Goal: Task Accomplishment & Management: Manage account settings

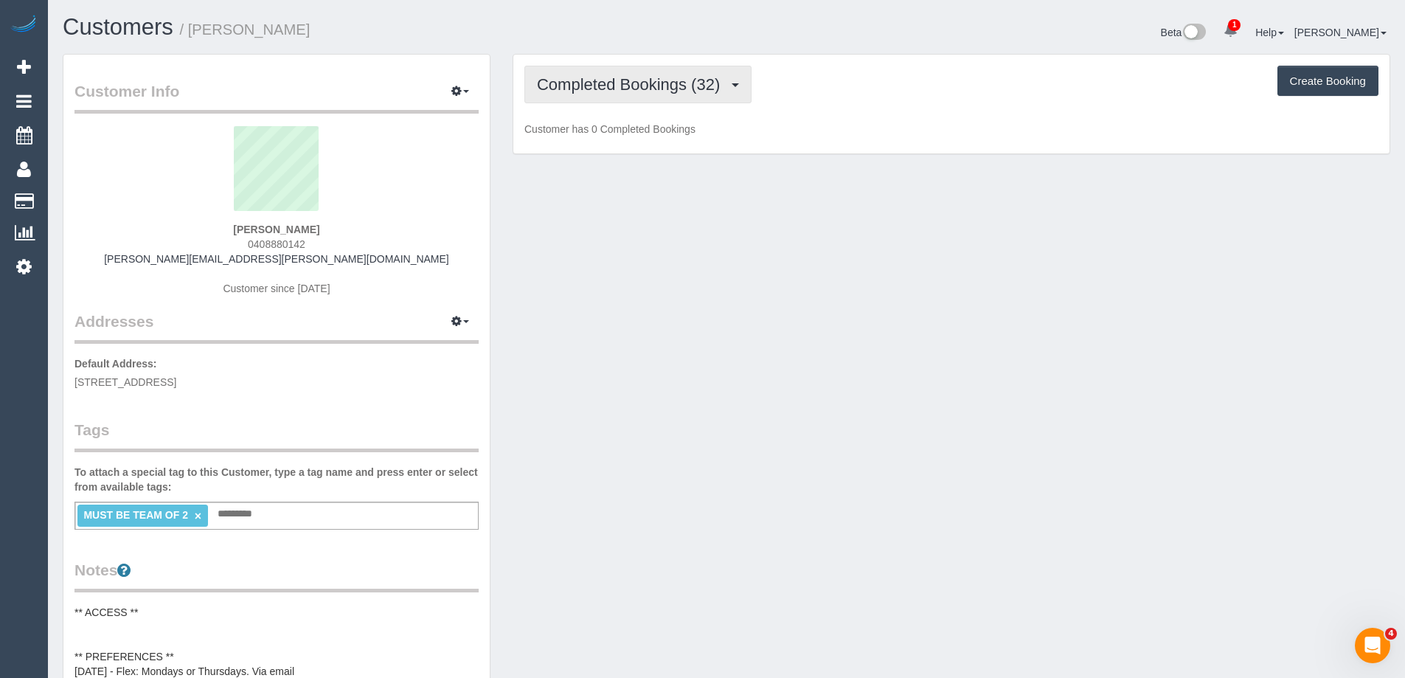
click at [580, 85] on span "Completed Bookings (32)" at bounding box center [632, 84] width 190 height 18
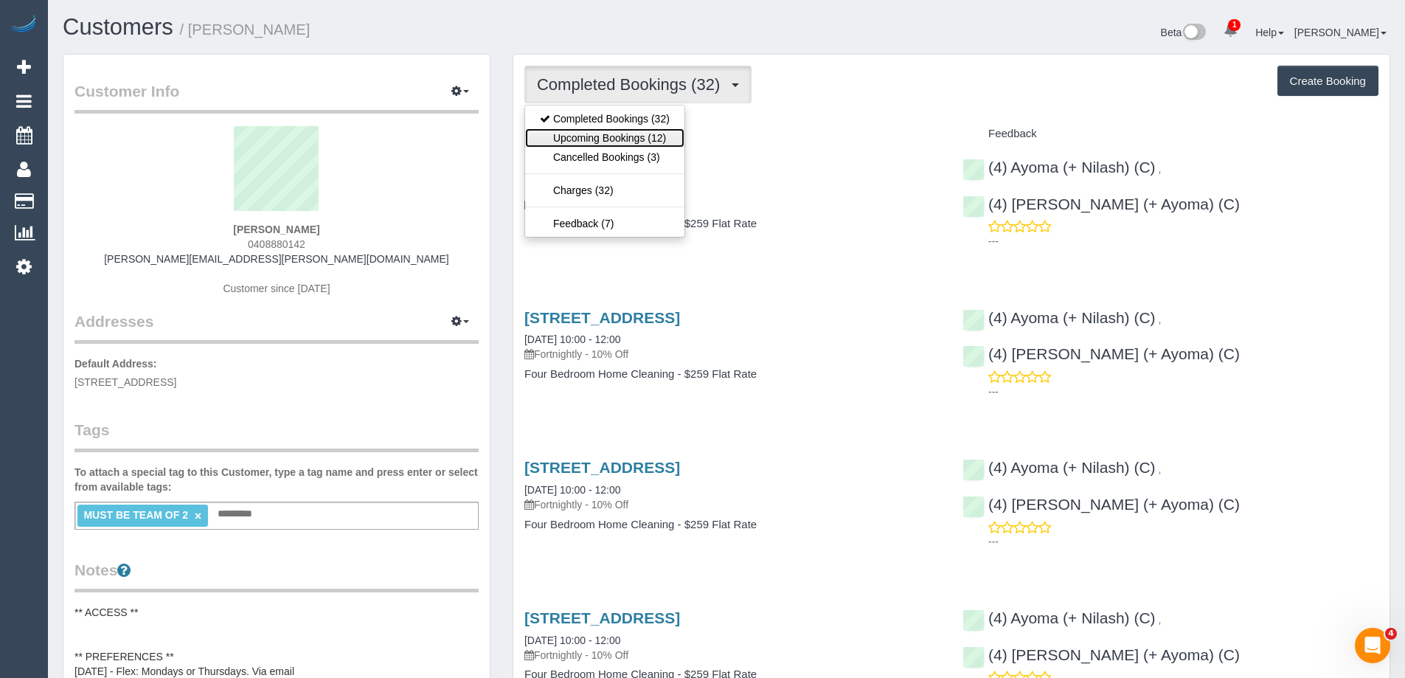
click at [581, 135] on link "Upcoming Bookings (12)" at bounding box center [604, 137] width 159 height 19
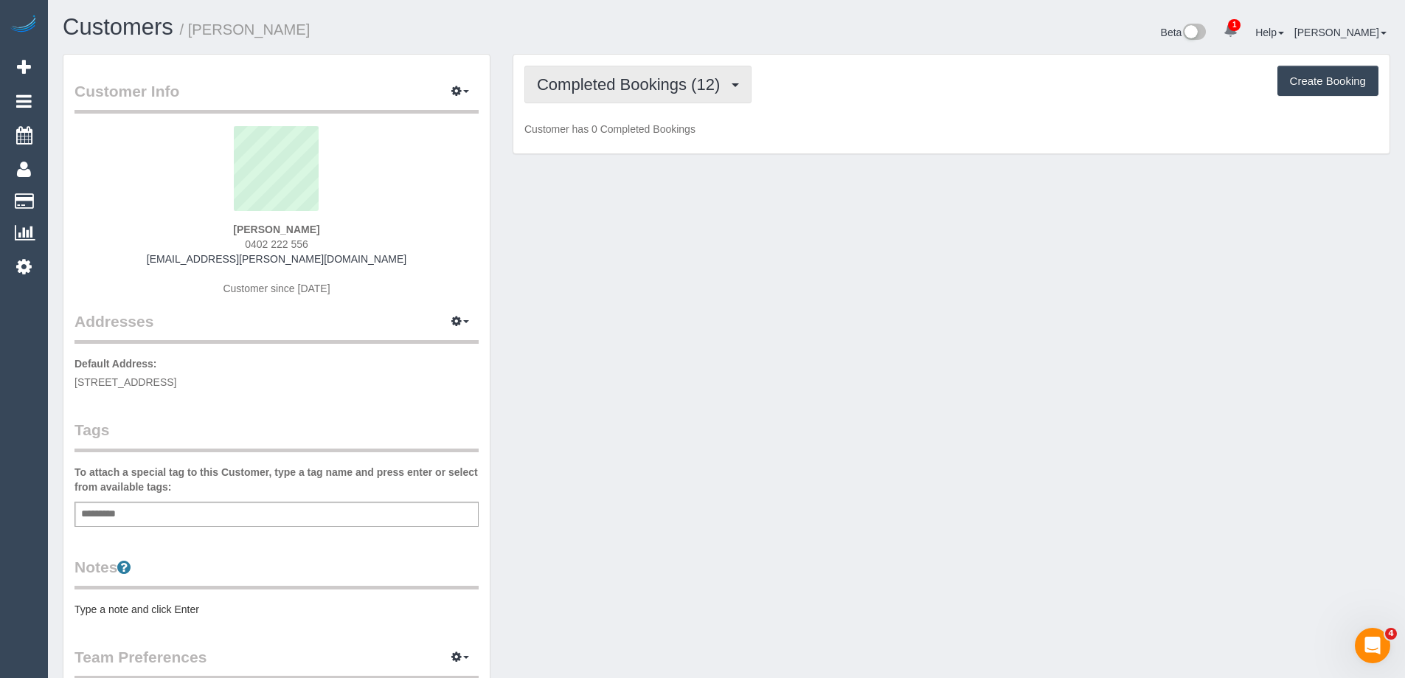
click at [624, 88] on span "Completed Bookings (12)" at bounding box center [632, 84] width 190 height 18
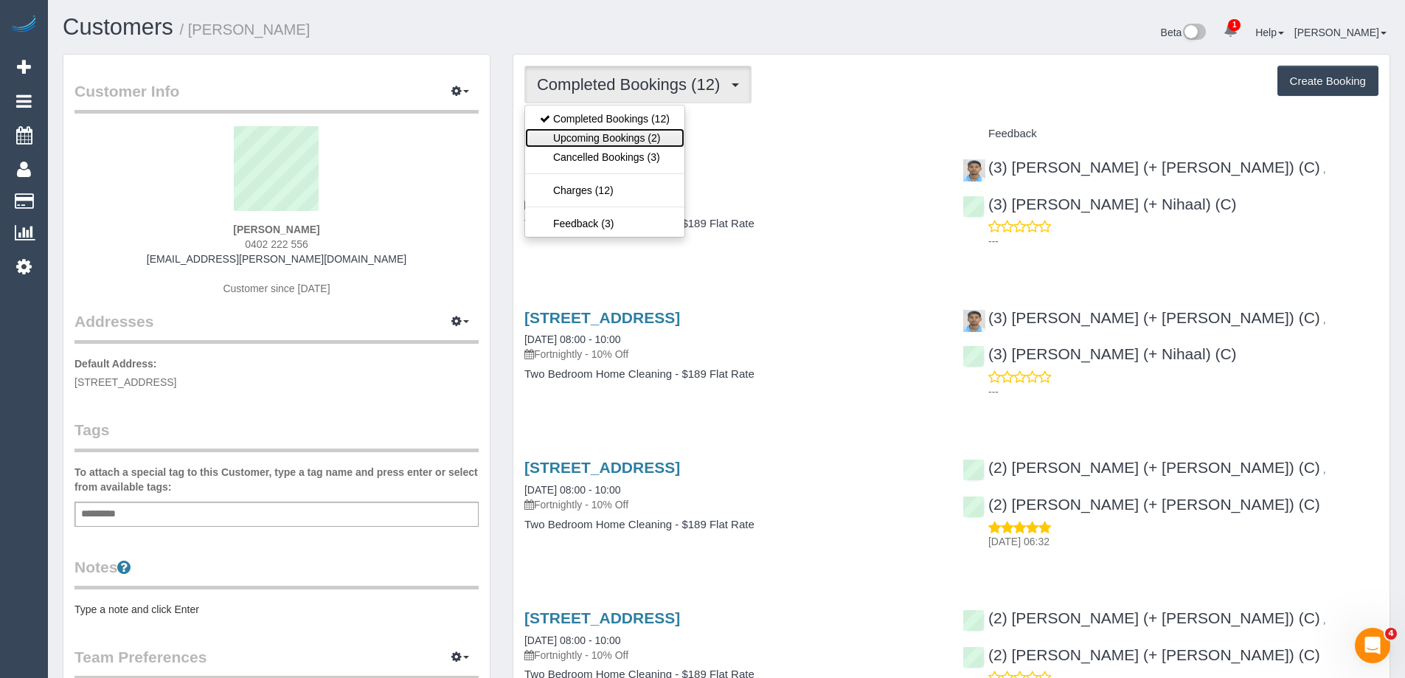
click at [625, 138] on link "Upcoming Bookings (2)" at bounding box center [604, 137] width 159 height 19
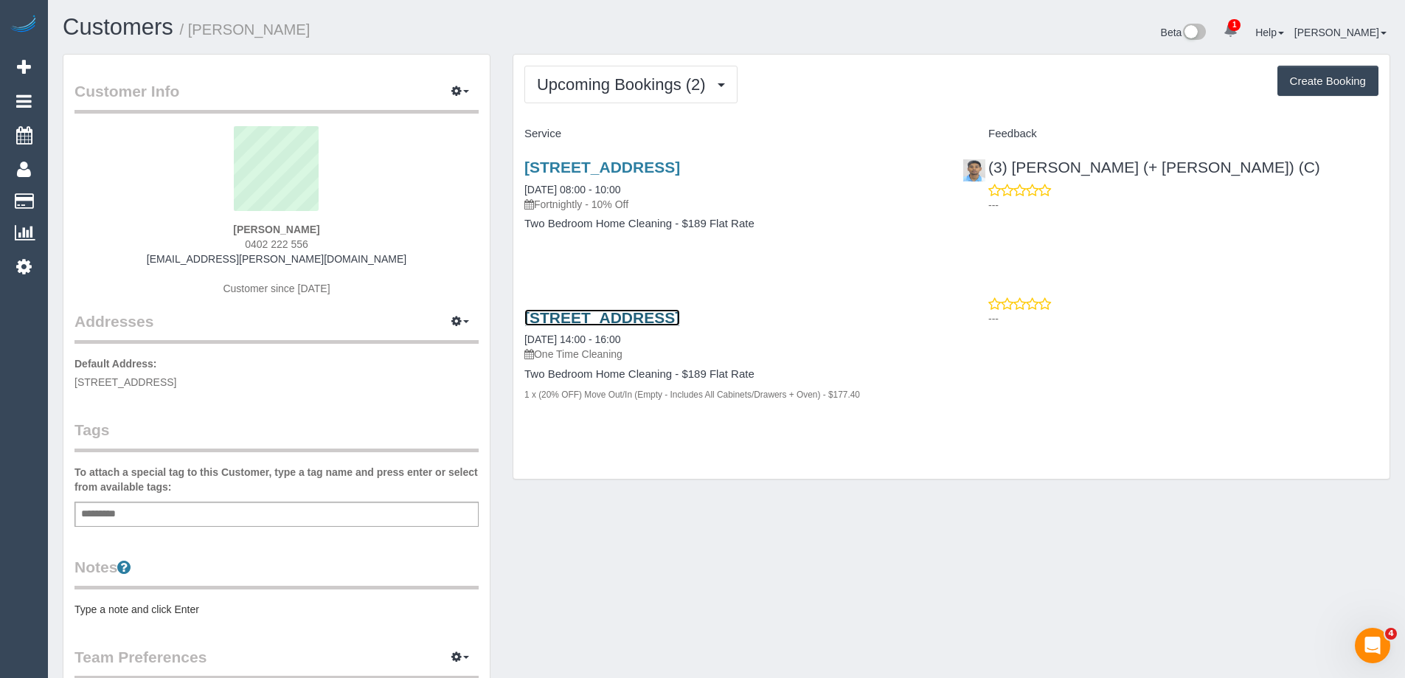
click at [600, 318] on link "7507/228 La Trobe Street, 7507, Melbourne, VIC 3000" at bounding box center [602, 317] width 156 height 17
click at [680, 162] on link "7507/228 La Trobe Street, 7507, Melbourne, VIC 3000" at bounding box center [602, 167] width 156 height 17
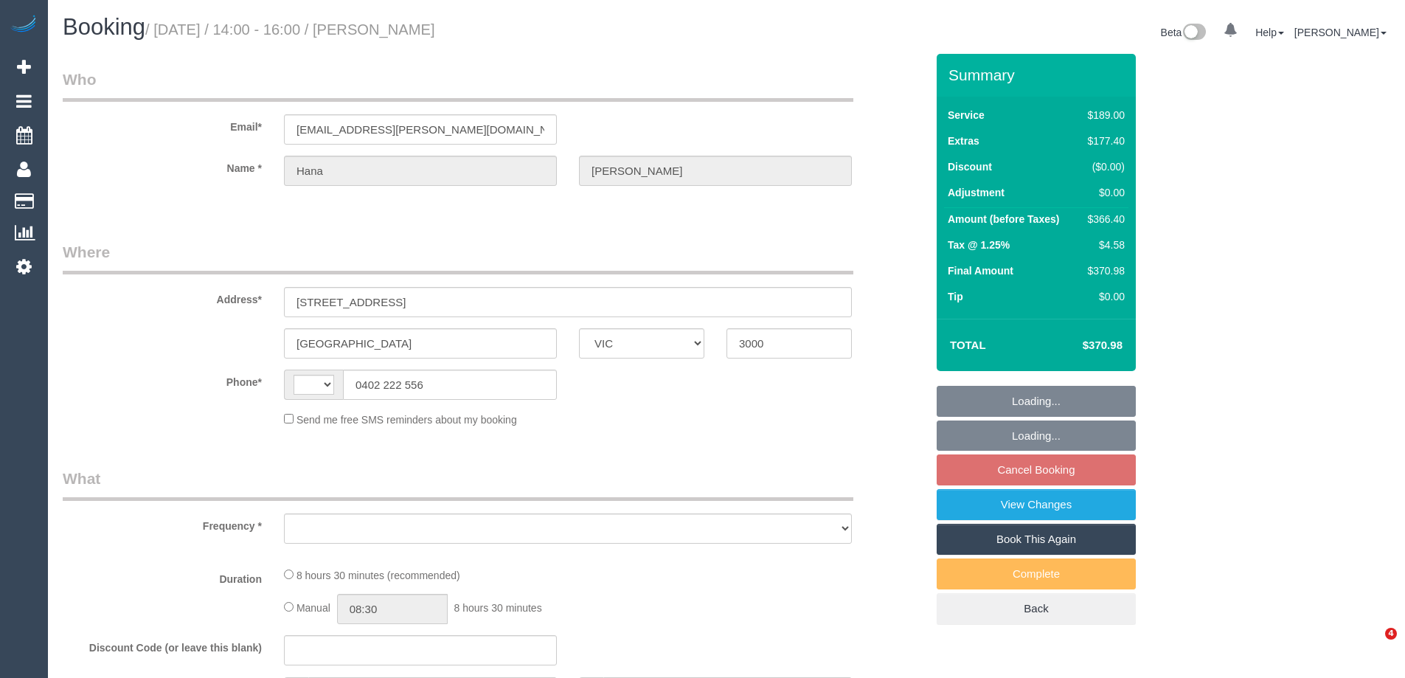
select select "VIC"
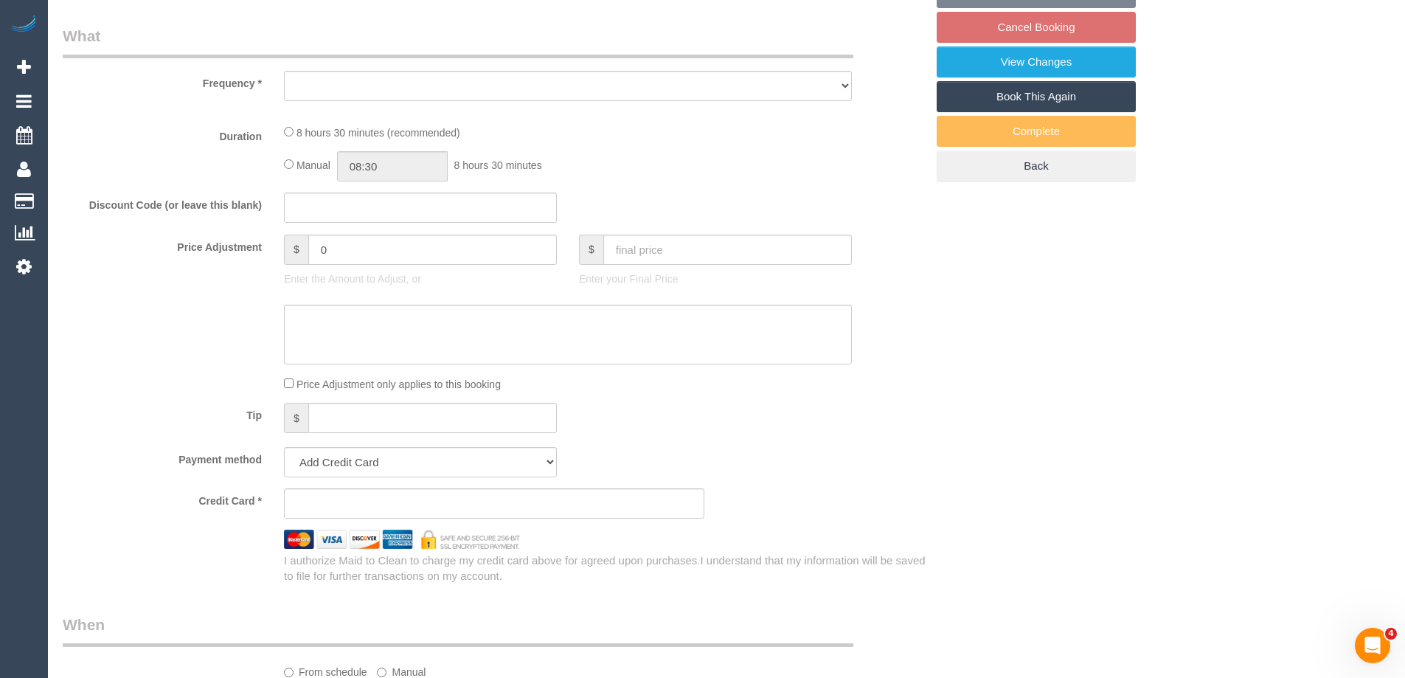
scroll to position [443, 0]
select select "string:stripe-pm_1QsrmX2GScqysDRV5M0agtFe"
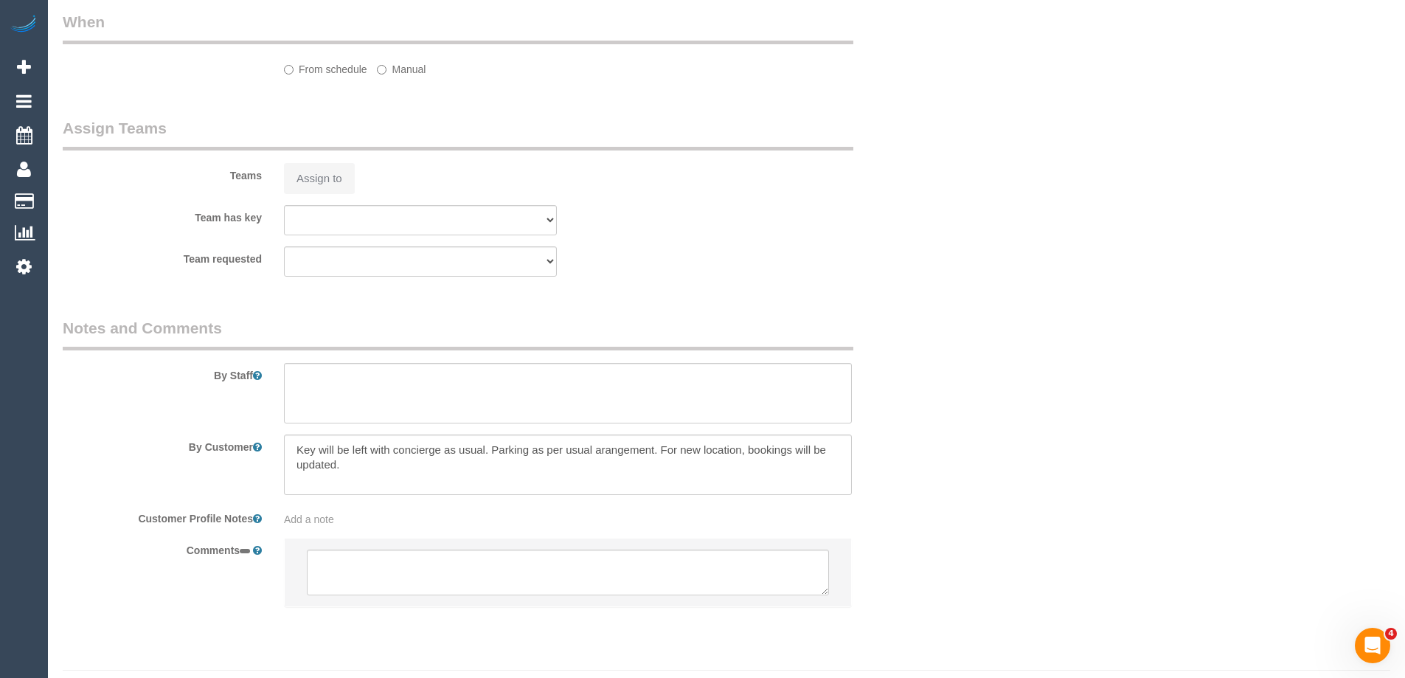
select select "string:AU"
select select "object:533"
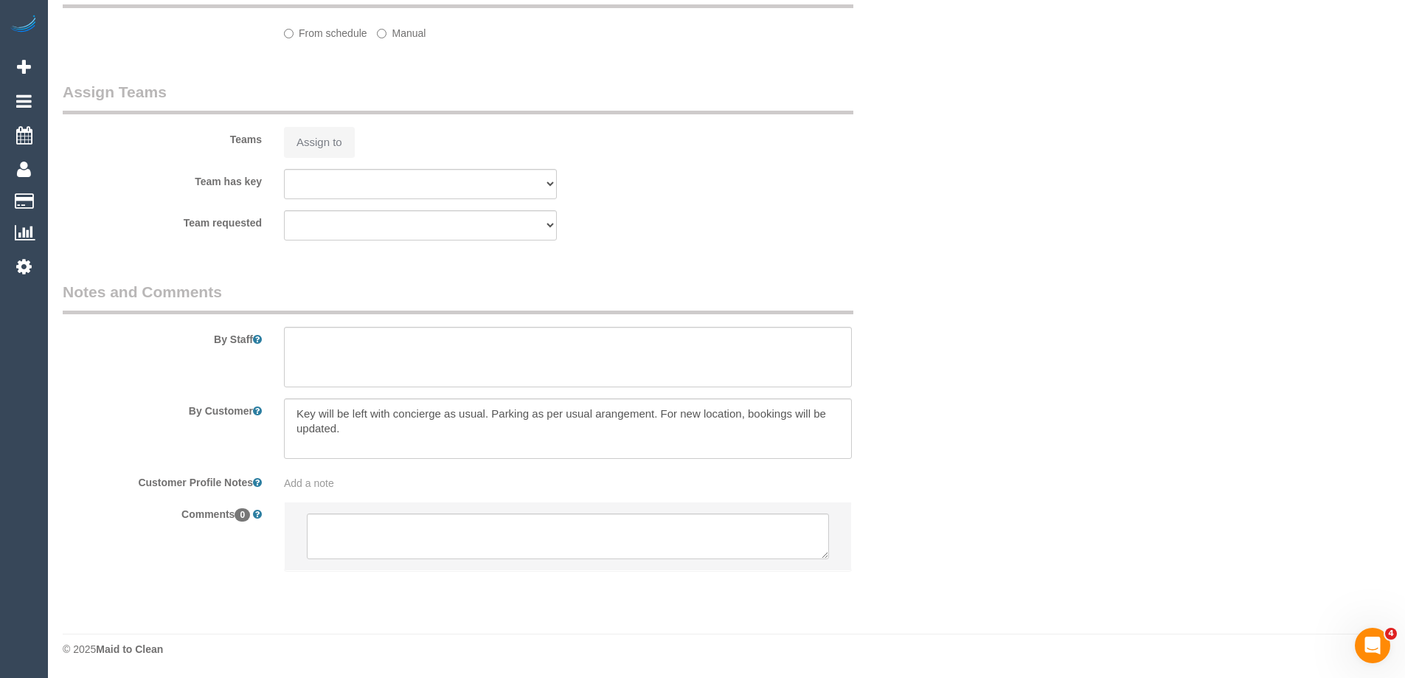
select select "number:28"
select select "number:15"
select select "number:21"
select select "number:25"
select select "number:33"
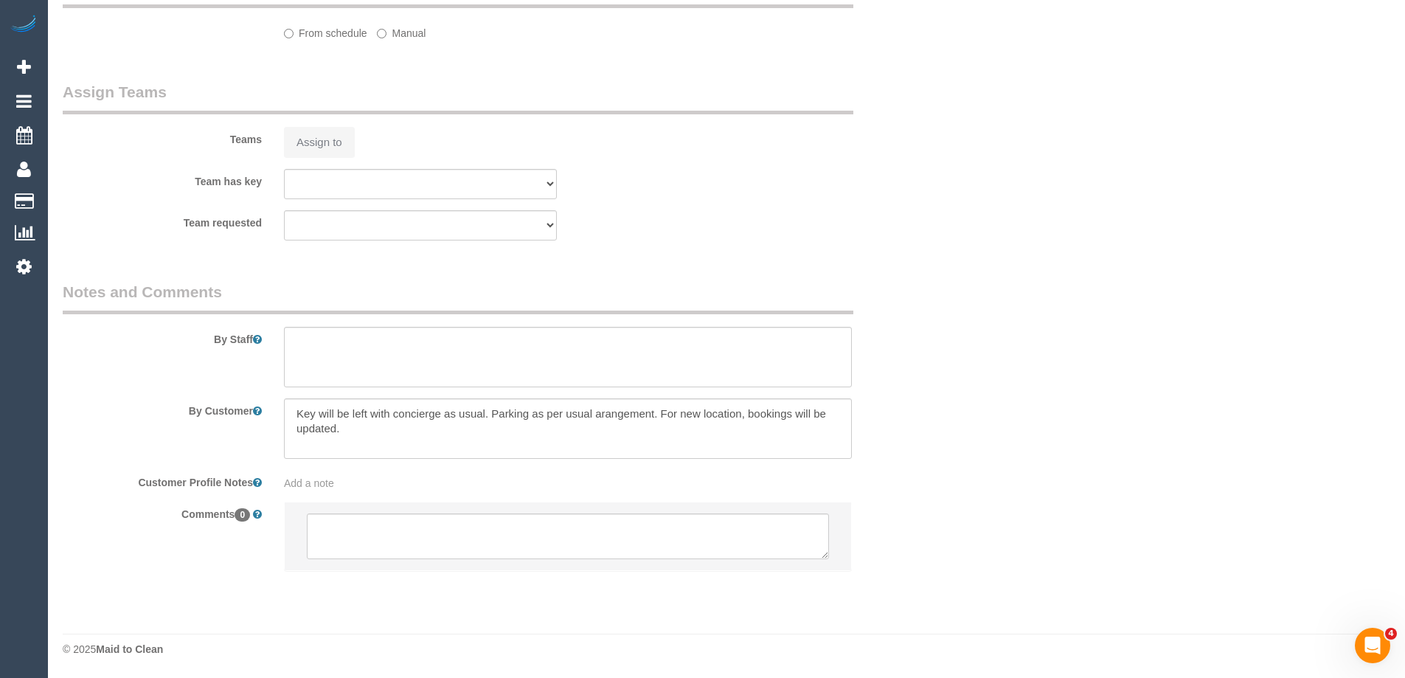
select select "number:12"
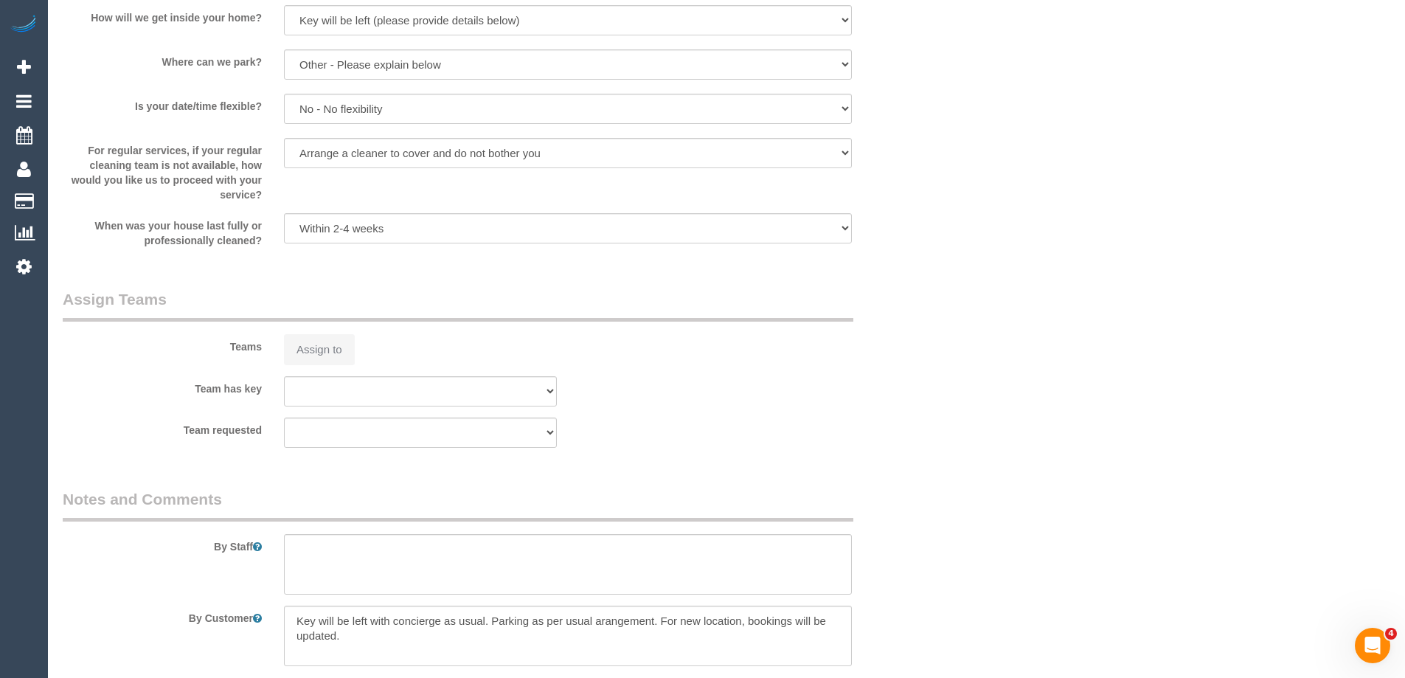
select select "object:684"
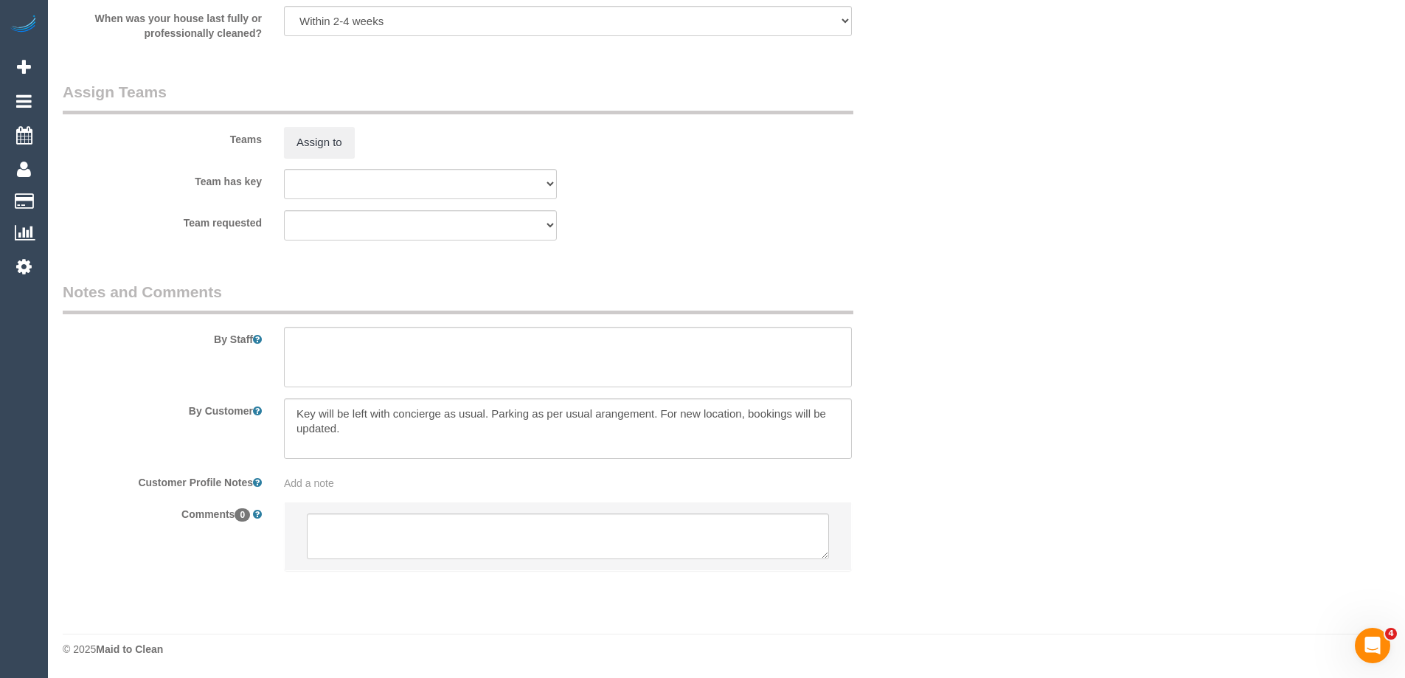
select select "spot5"
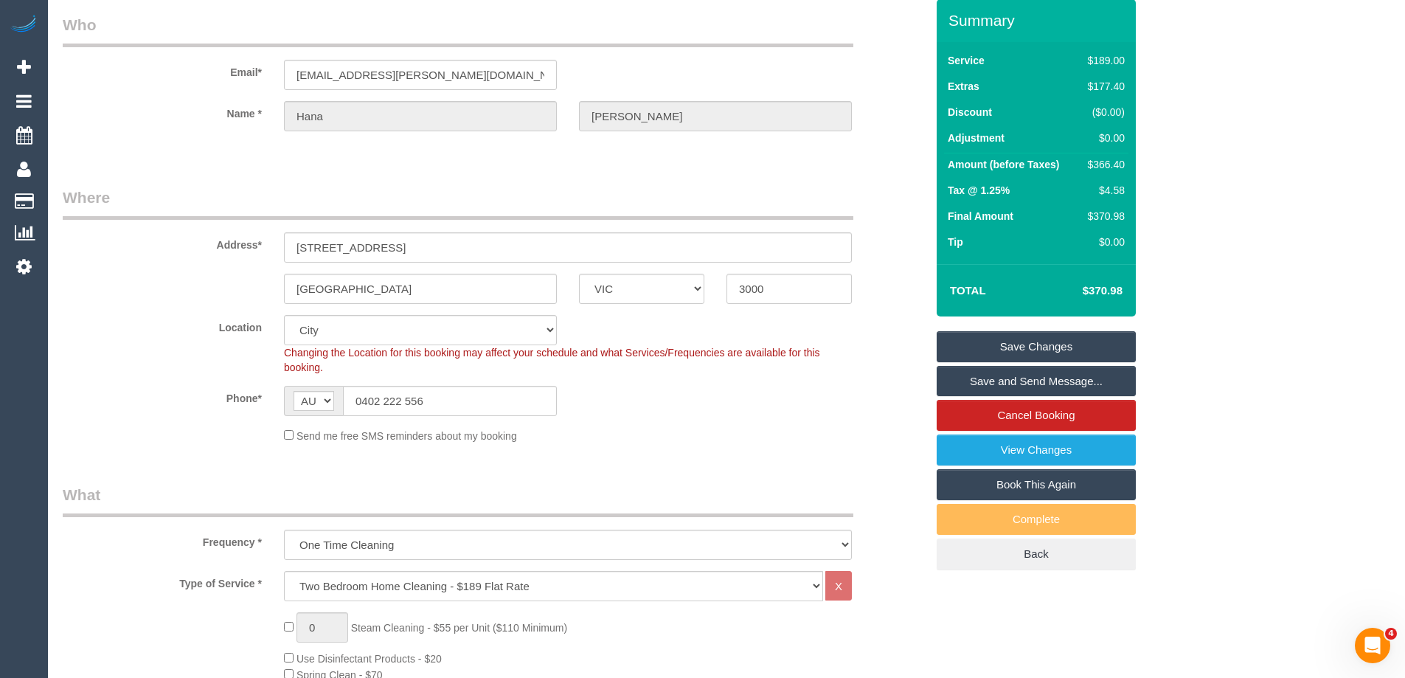
scroll to position [0, 0]
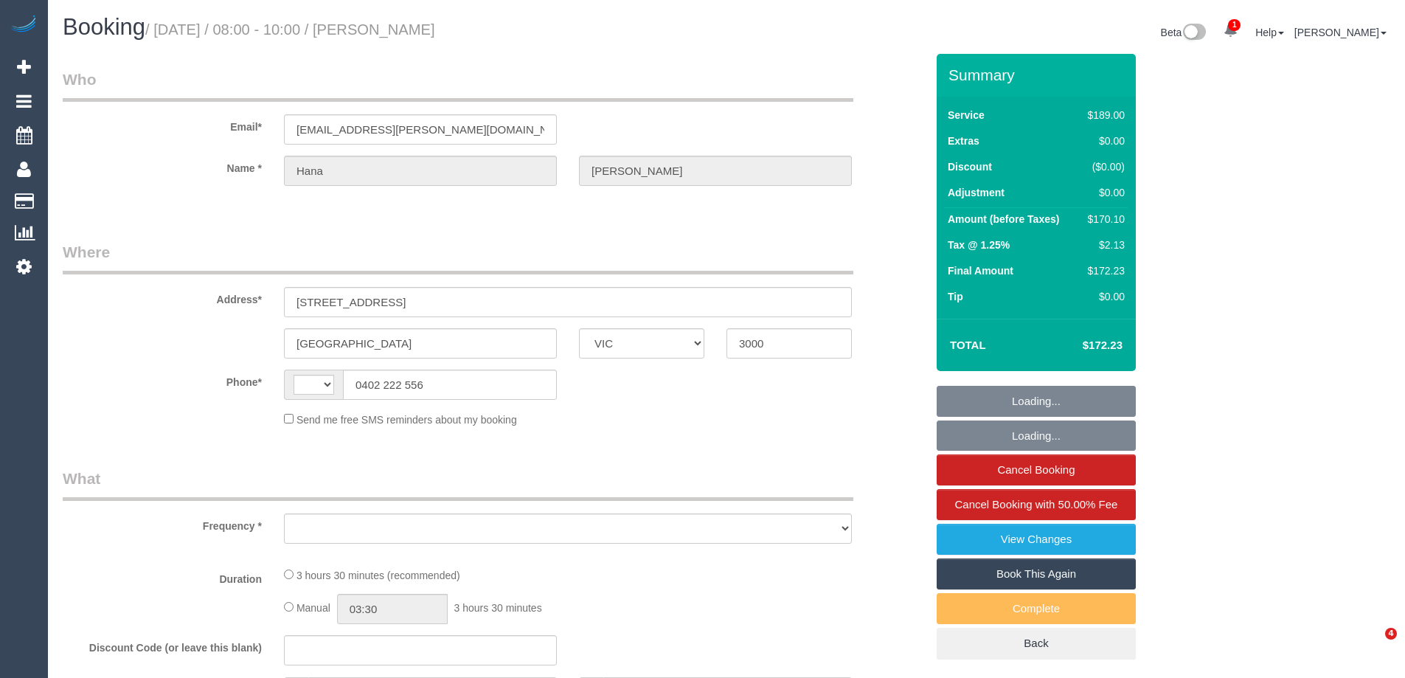
select select "VIC"
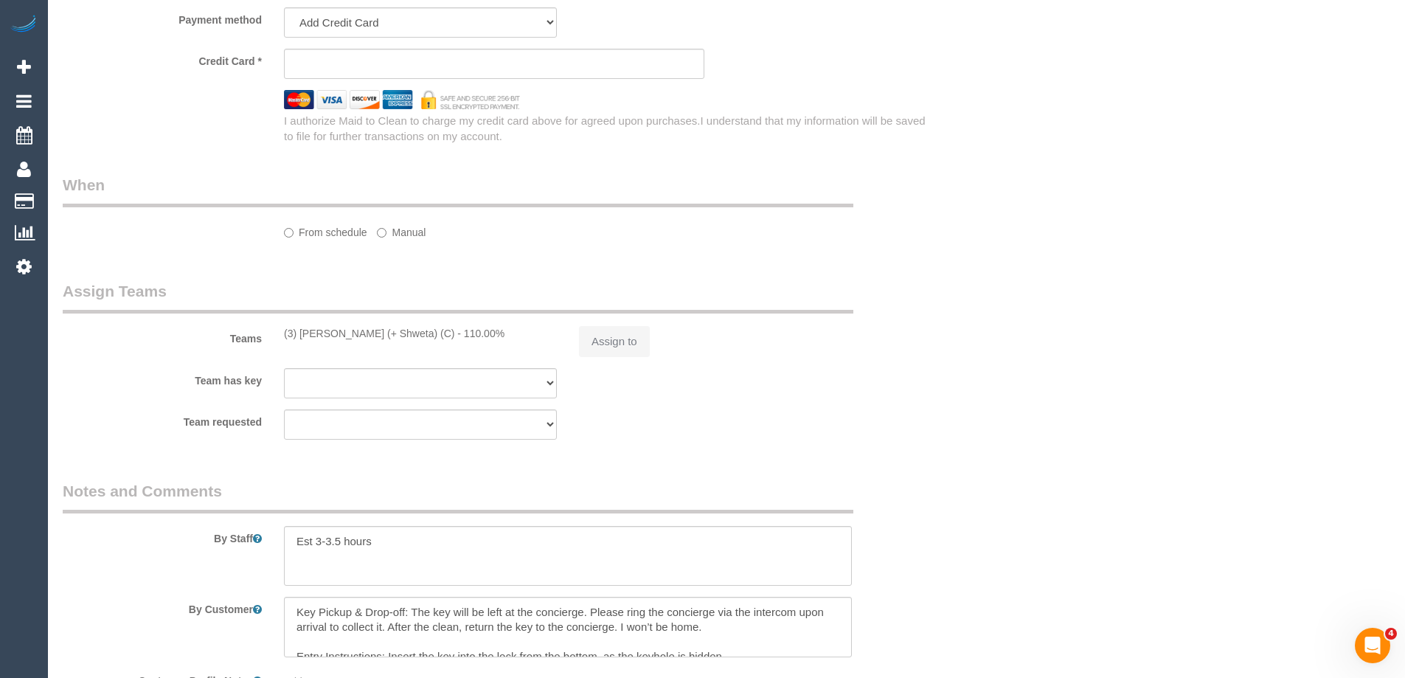
select select "string:stripe-pm_1QsrmX2GScqysDRV5M0agtFe"
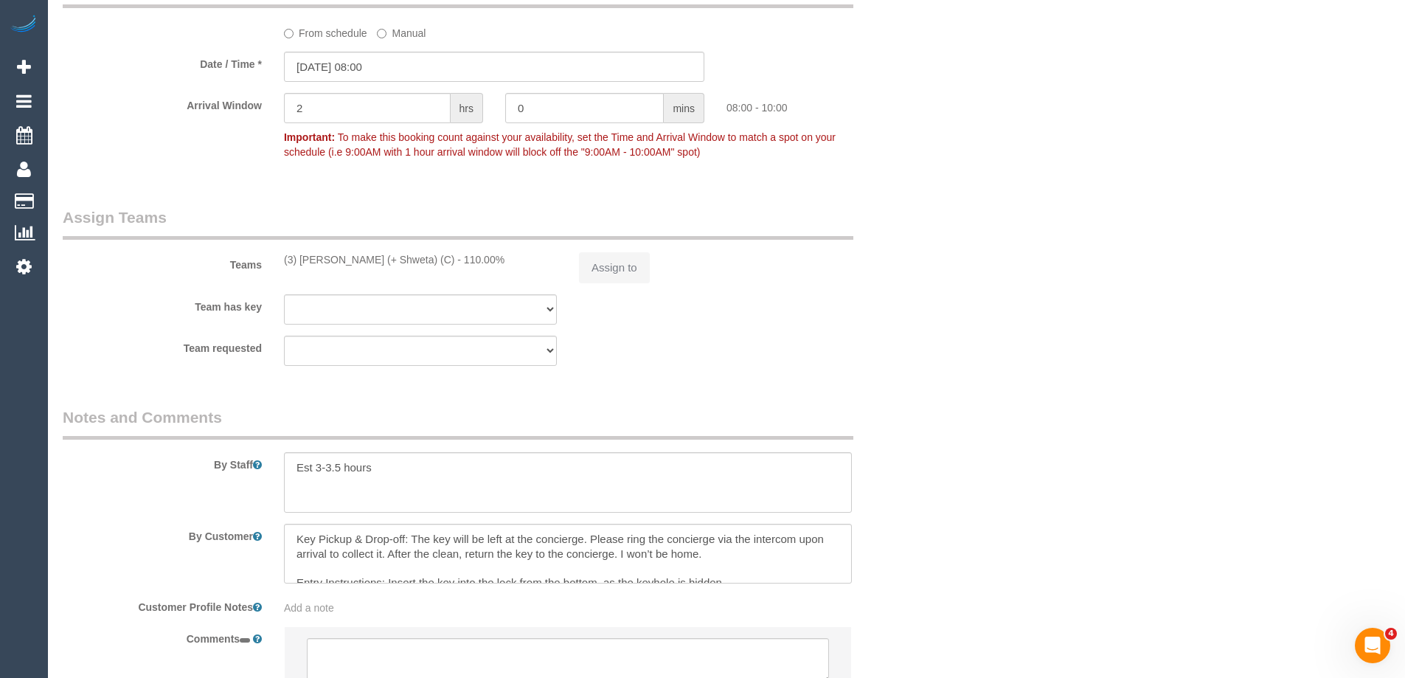
select select "string:AU"
select select "object:701"
select select "number:28"
select select "number:15"
select select "number:21"
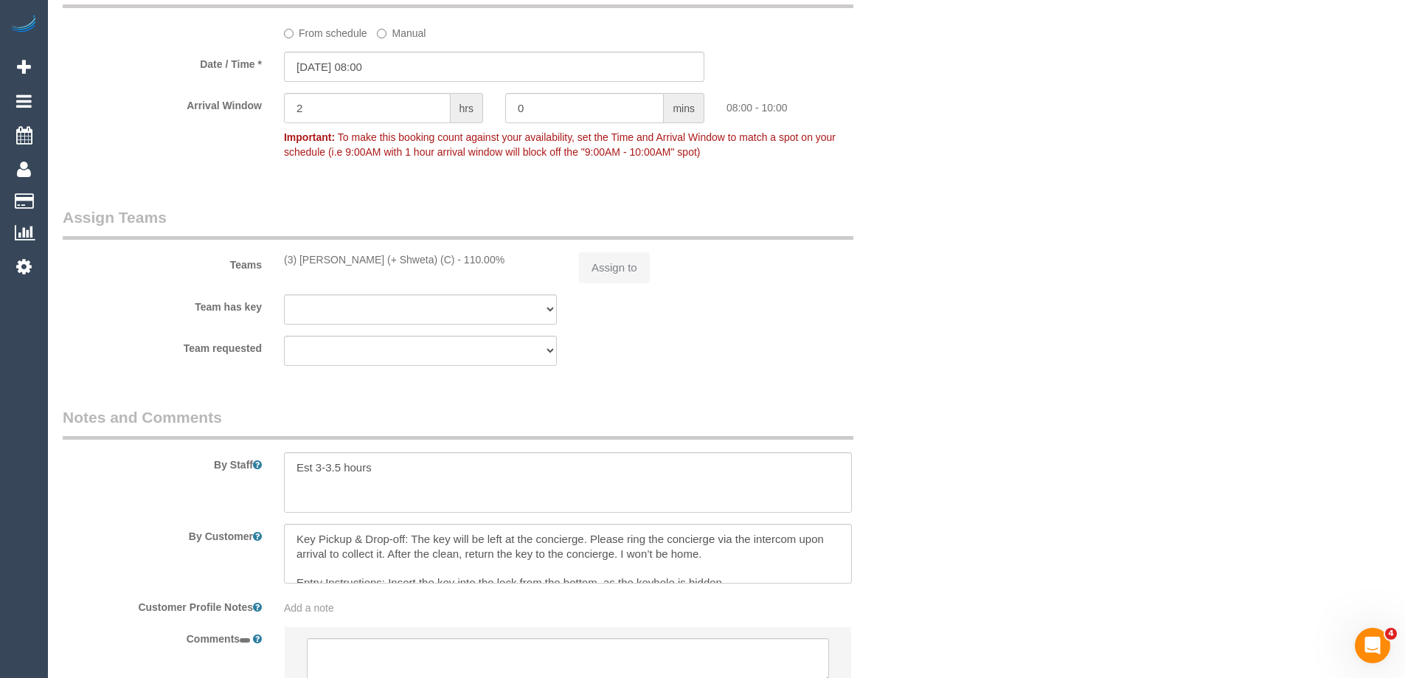
select select "number:24"
select select "number:33"
select select "number:11"
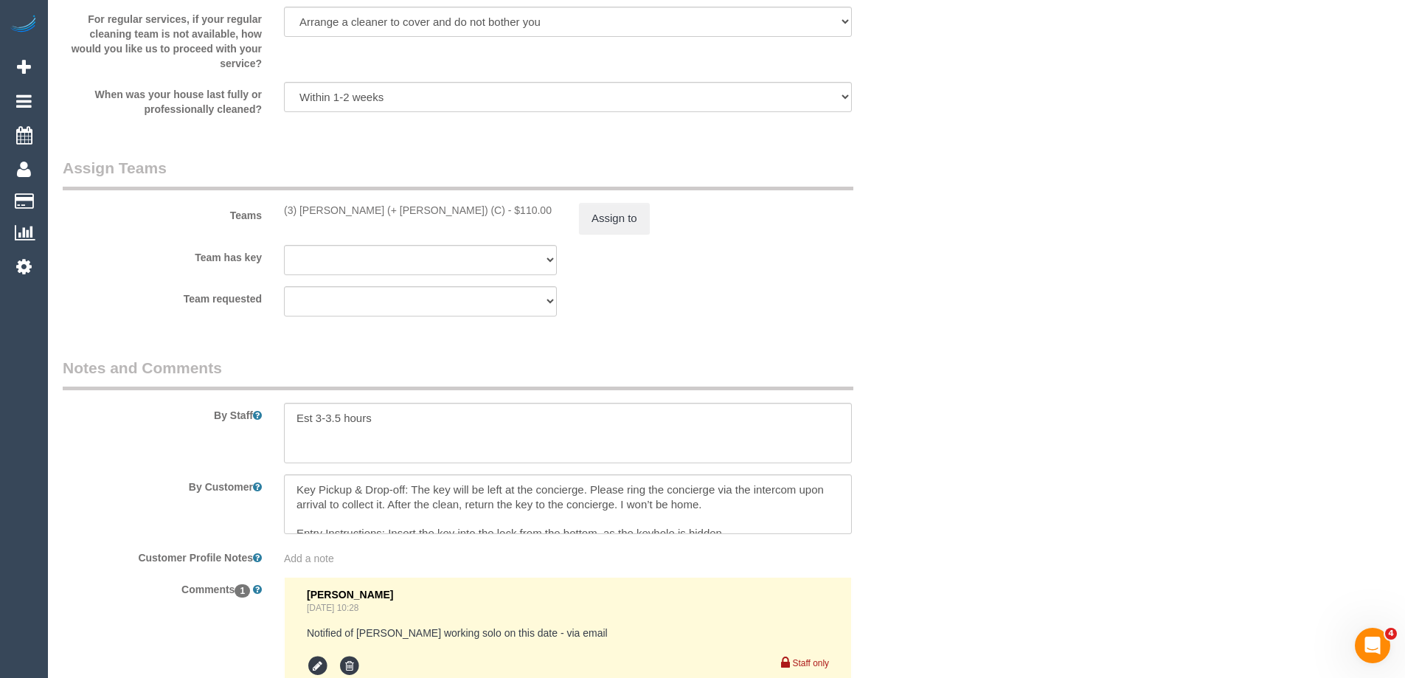
select select "object:1223"
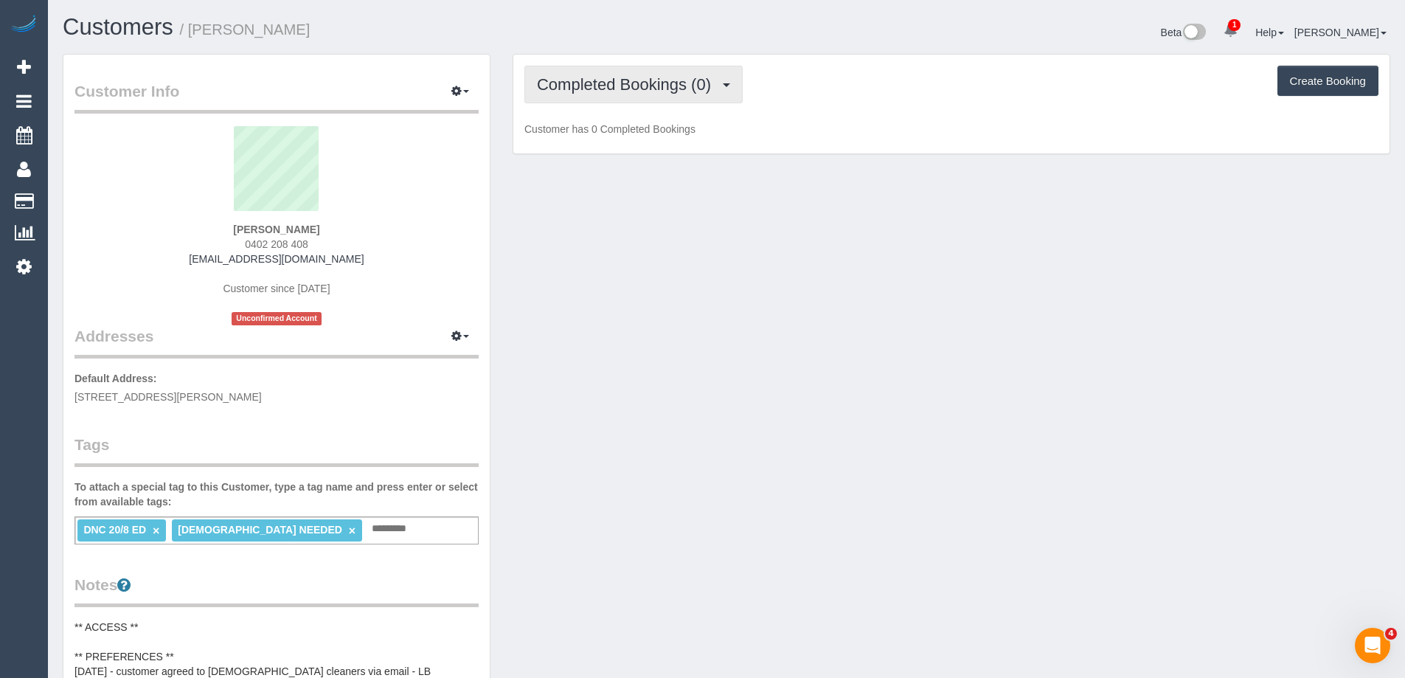
click at [665, 82] on span "Completed Bookings (0)" at bounding box center [627, 84] width 181 height 18
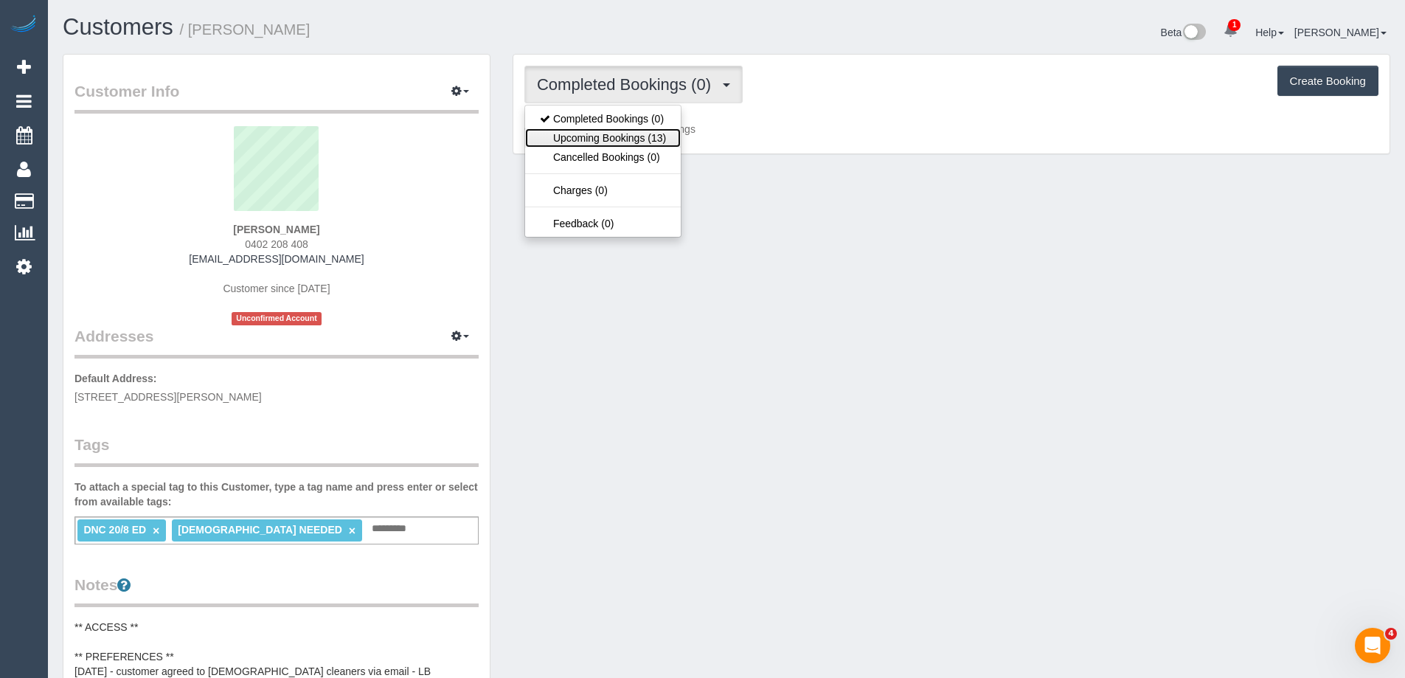
click at [659, 136] on link "Upcoming Bookings (13)" at bounding box center [603, 137] width 156 height 19
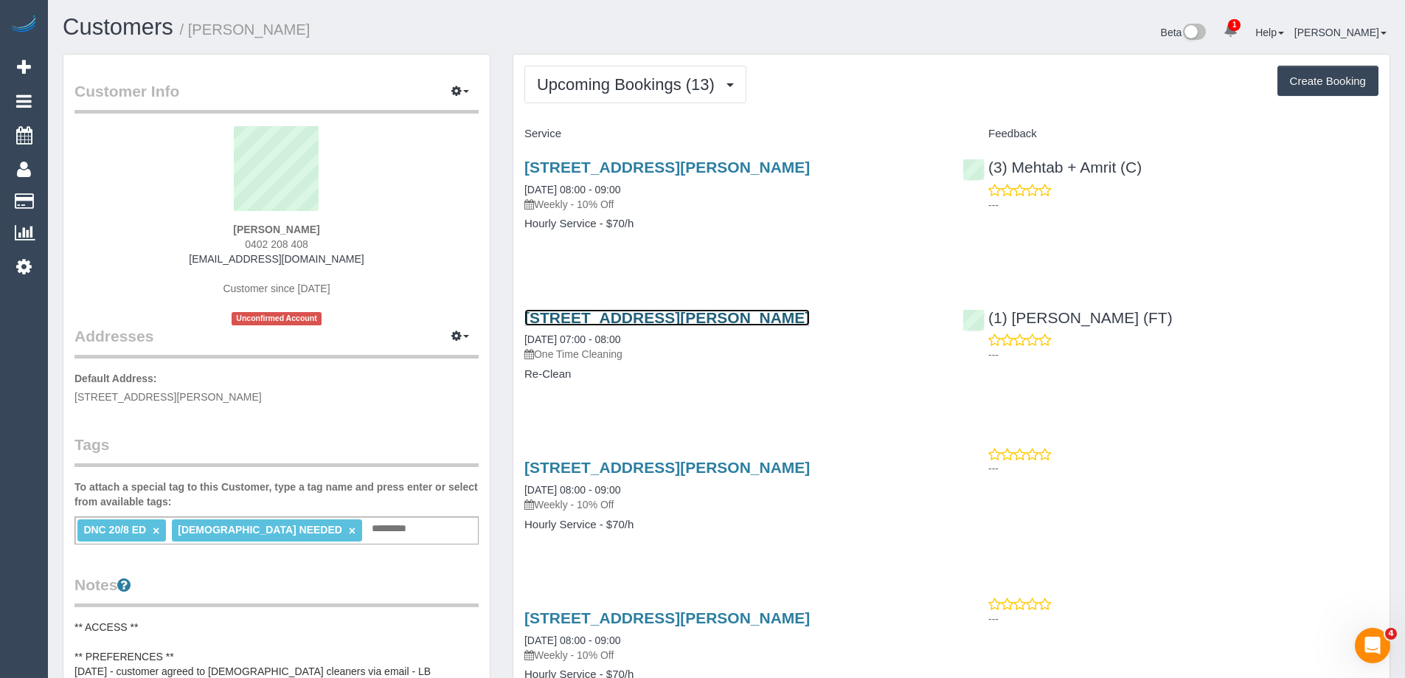
click at [639, 316] on link "81 Hanson Road, Craigieburn, VIC 3064" at bounding box center [666, 317] width 285 height 17
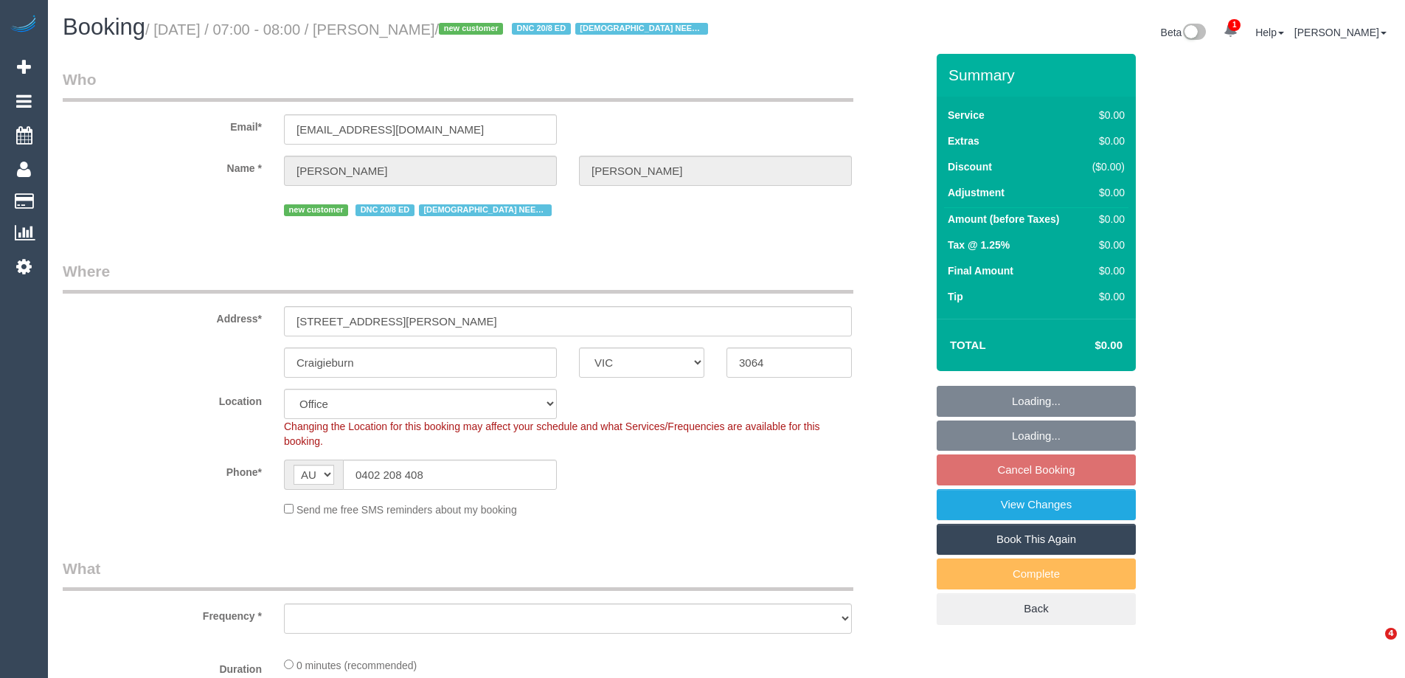
select select "VIC"
select select "string:stripe-pm_1RsBuS2GScqysDRVbt1l3syi"
select select "number:28"
select select "number:14"
select select "number:18"
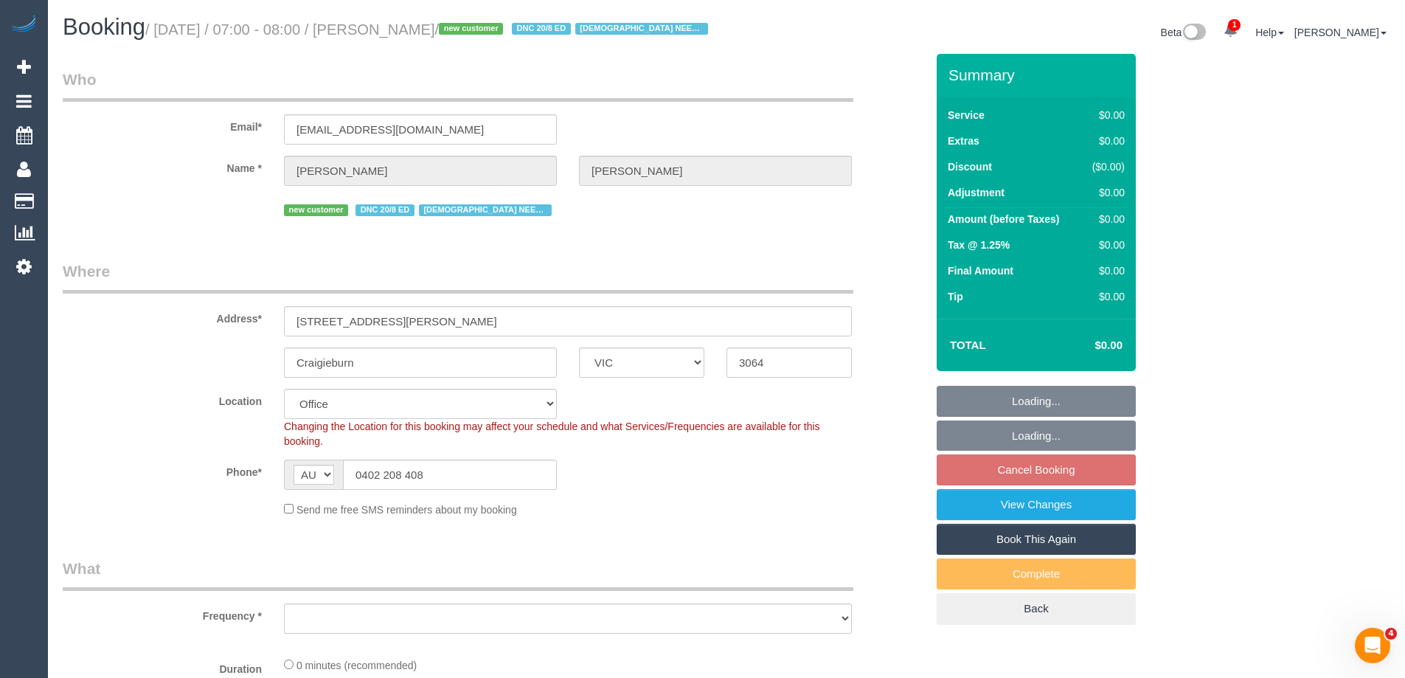
select select "number:36"
select select "number:35"
select select "object:746"
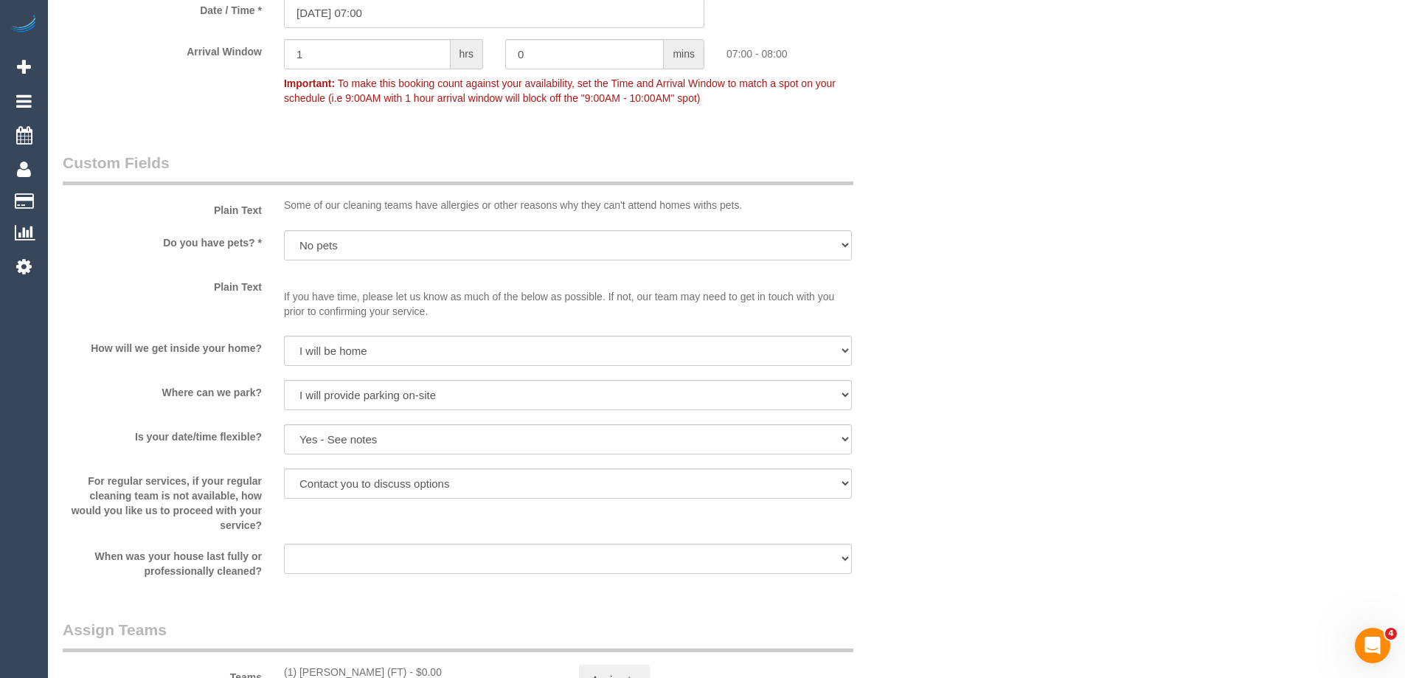
scroll to position [1771, 0]
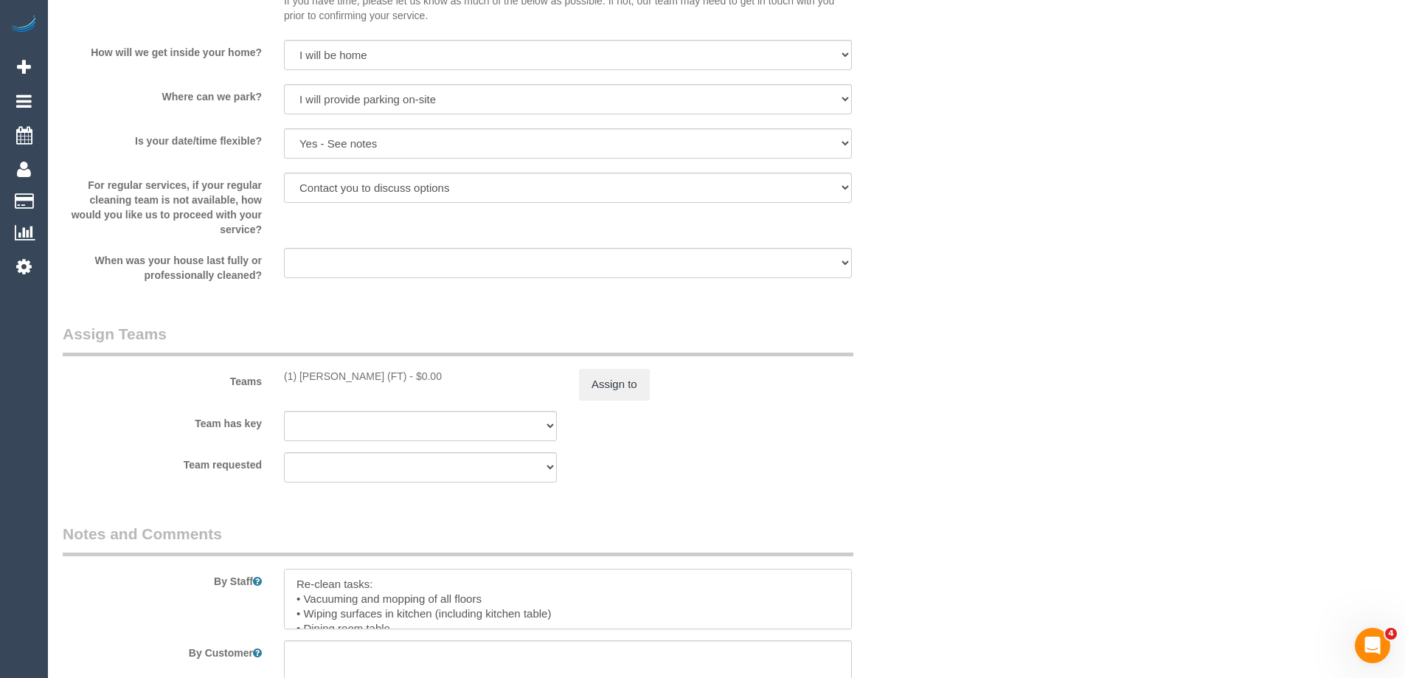
click at [378, 569] on textarea at bounding box center [568, 599] width 568 height 60
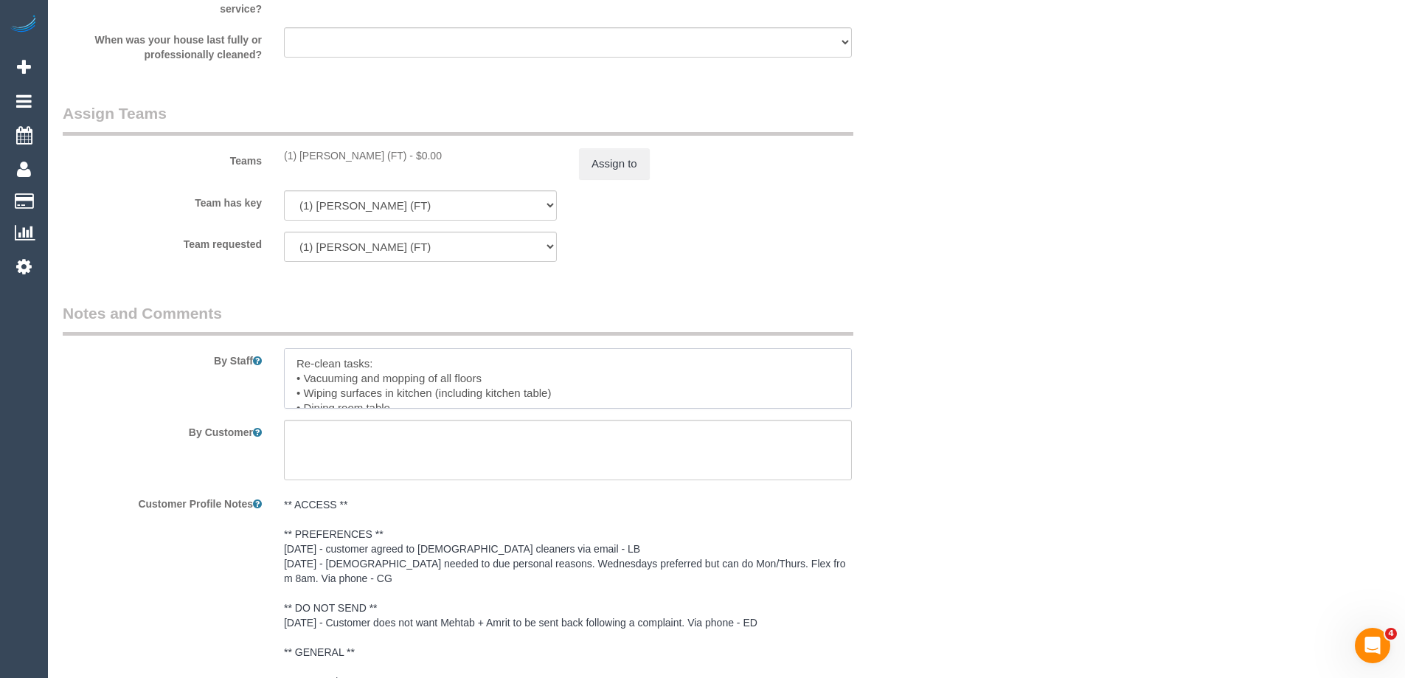
click at [393, 386] on textarea at bounding box center [568, 378] width 568 height 60
drag, startPoint x: 294, startPoint y: 395, endPoint x: 385, endPoint y: 388, distance: 91.0
click at [385, 388] on textarea at bounding box center [568, 378] width 568 height 60
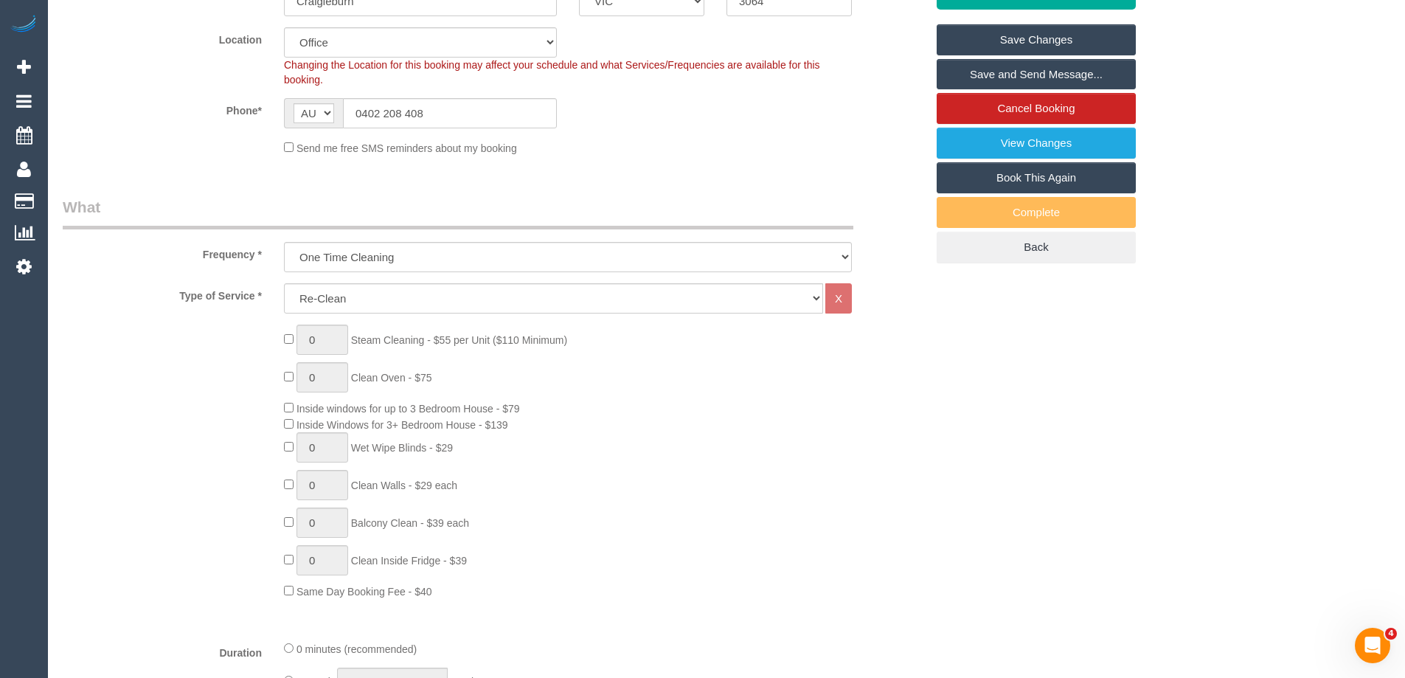
scroll to position [0, 0]
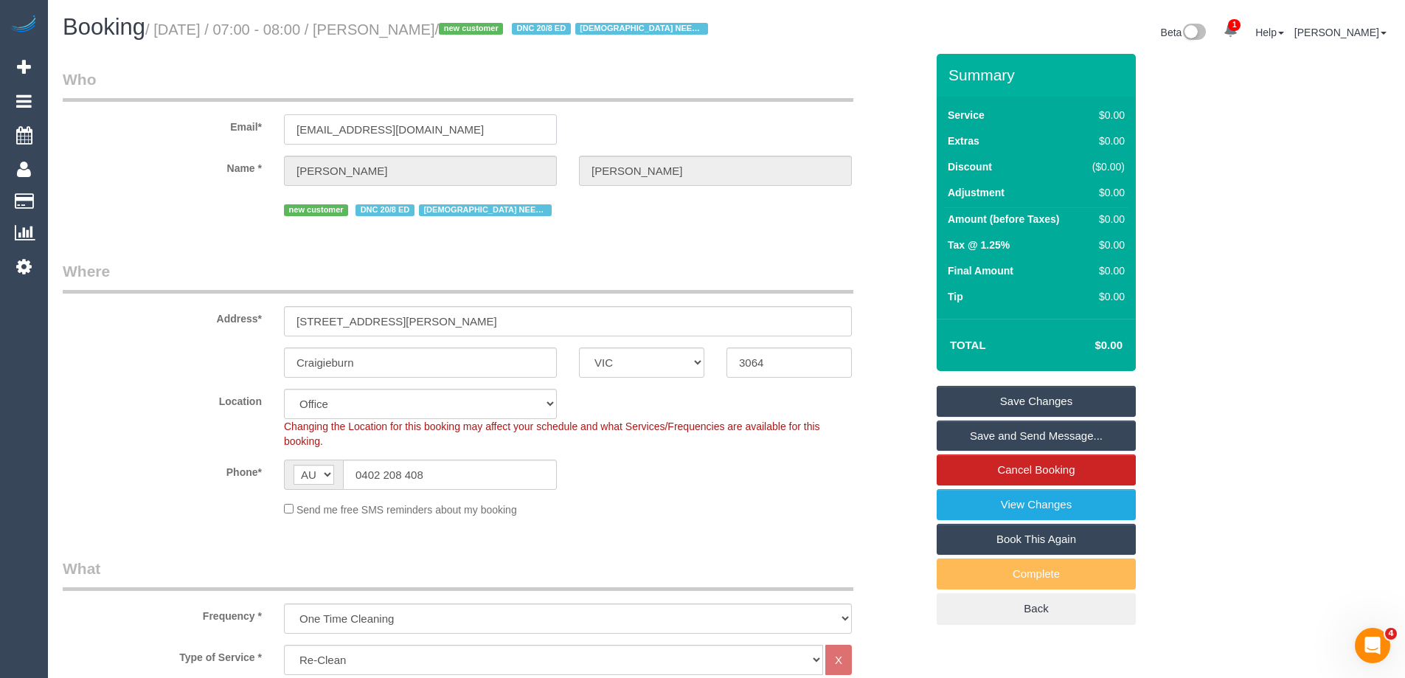
click at [416, 142] on input "[EMAIL_ADDRESS][DOMAIN_NAME]" at bounding box center [420, 129] width 273 height 30
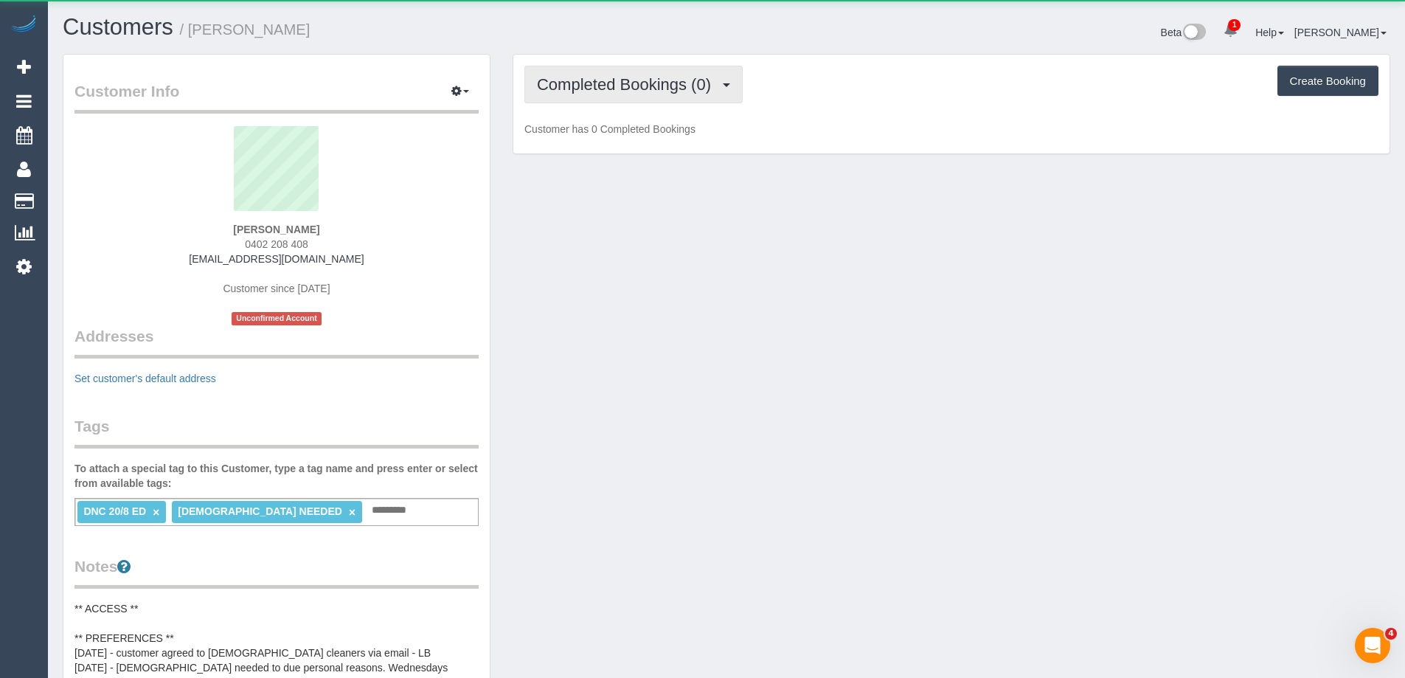
click at [593, 83] on span "Completed Bookings (0)" at bounding box center [627, 84] width 181 height 18
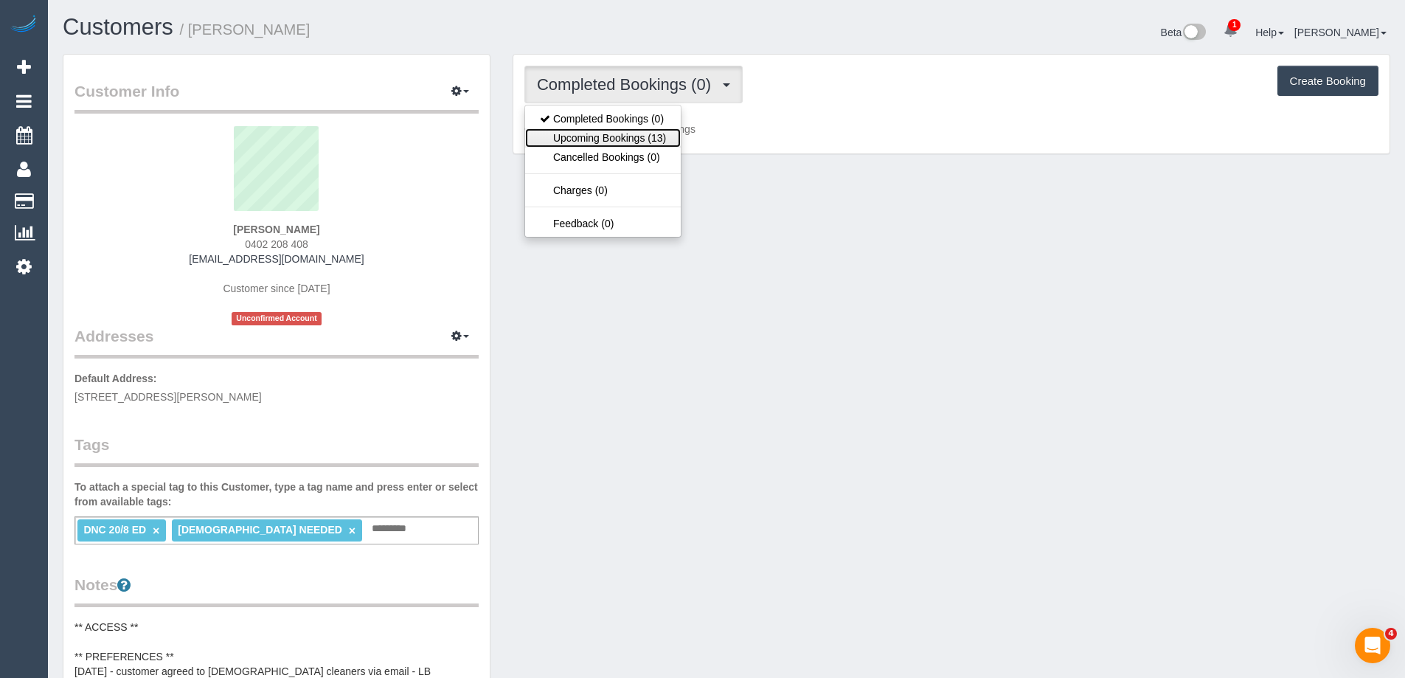
click at [600, 140] on link "Upcoming Bookings (13)" at bounding box center [603, 137] width 156 height 19
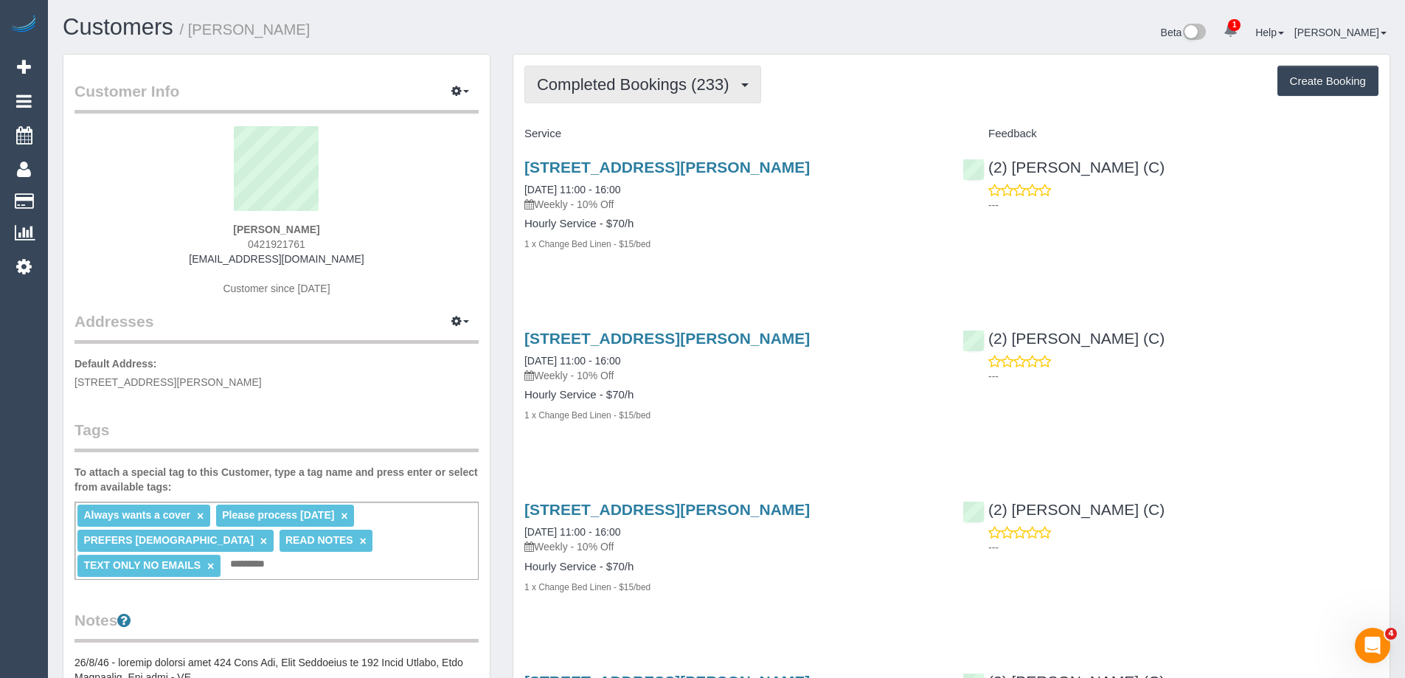
click at [635, 88] on span "Completed Bookings (233)" at bounding box center [636, 84] width 199 height 18
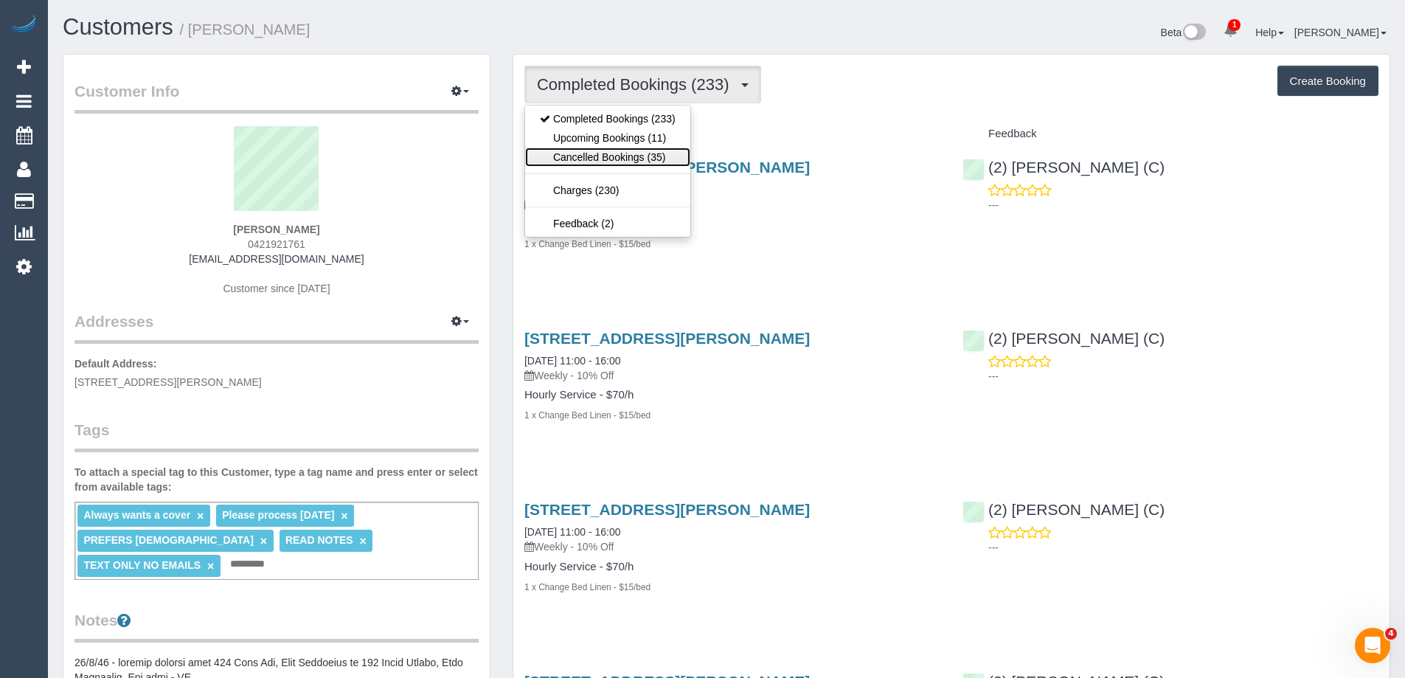
click at [638, 148] on link "Cancelled Bookings (35)" at bounding box center [607, 157] width 165 height 19
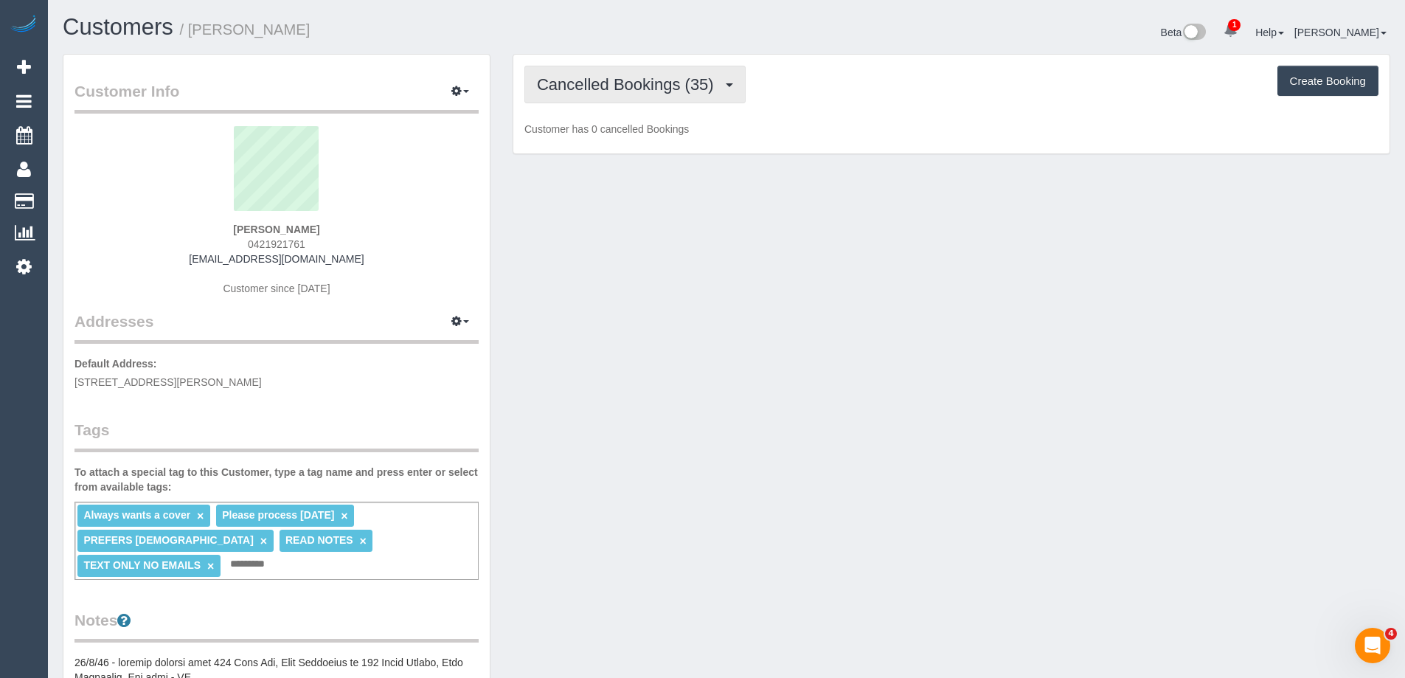
click at [626, 83] on span "Cancelled Bookings (35)" at bounding box center [629, 84] width 184 height 18
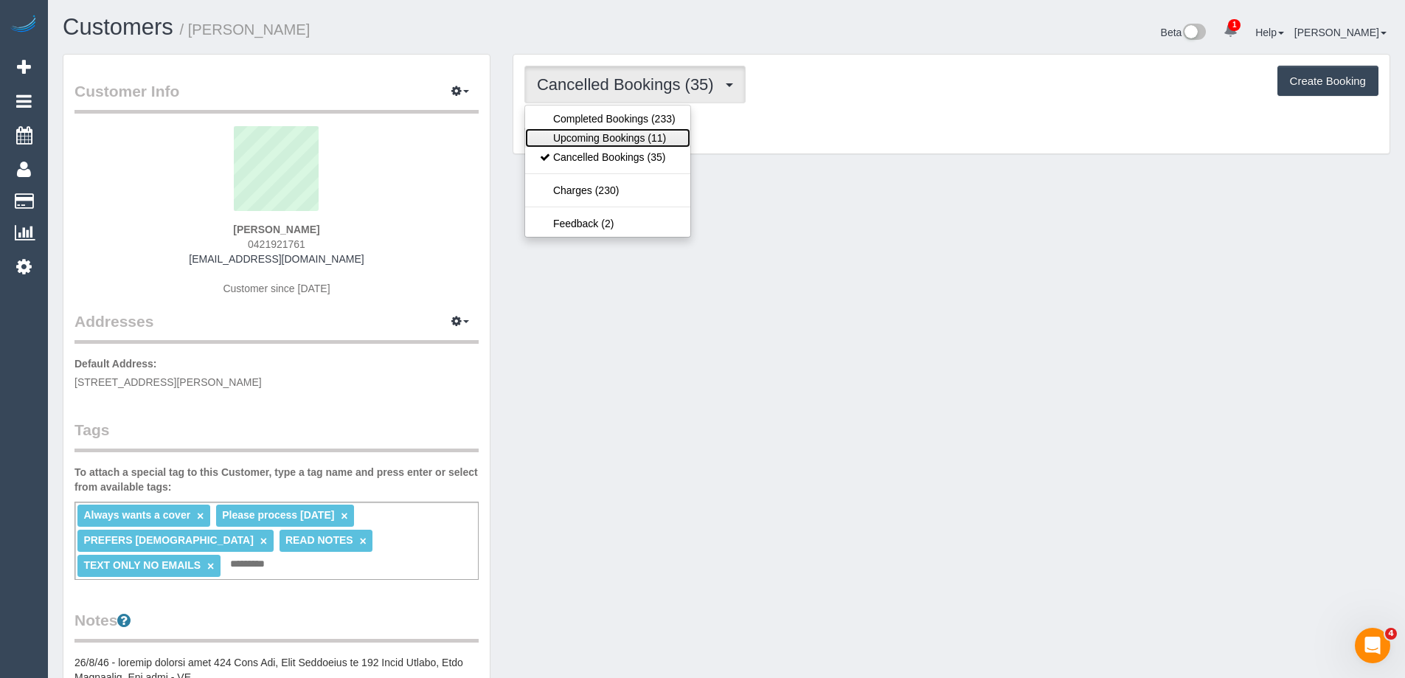
click at [626, 132] on link "Upcoming Bookings (11)" at bounding box center [607, 137] width 165 height 19
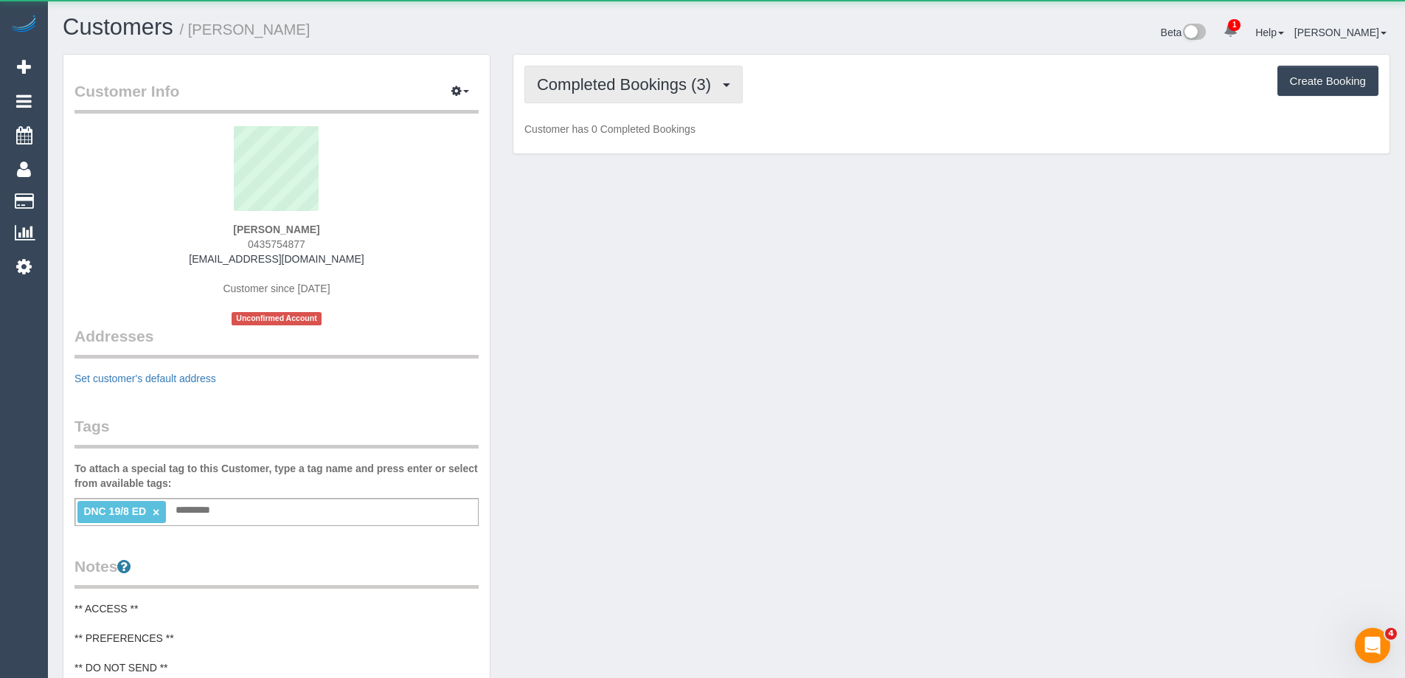
click at [561, 74] on button "Completed Bookings (3)" at bounding box center [633, 85] width 218 height 38
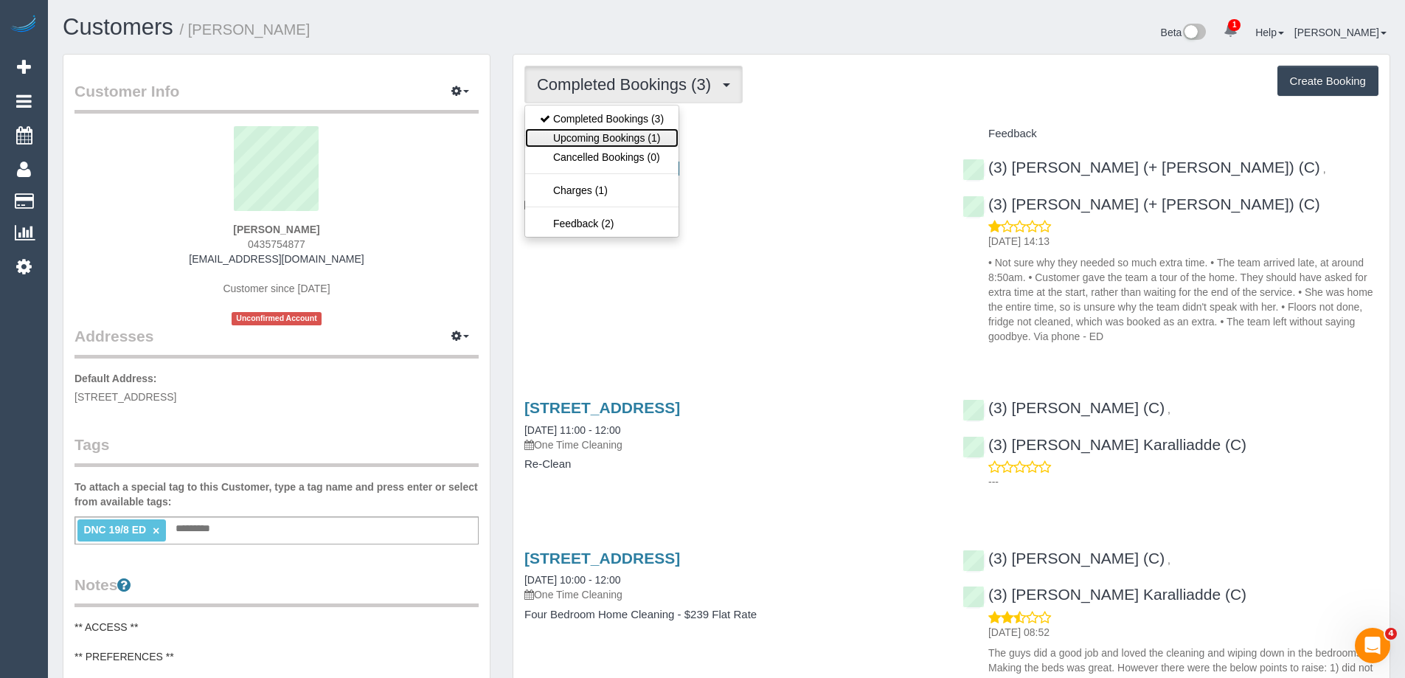
click at [594, 135] on link "Upcoming Bookings (1)" at bounding box center [601, 137] width 153 height 19
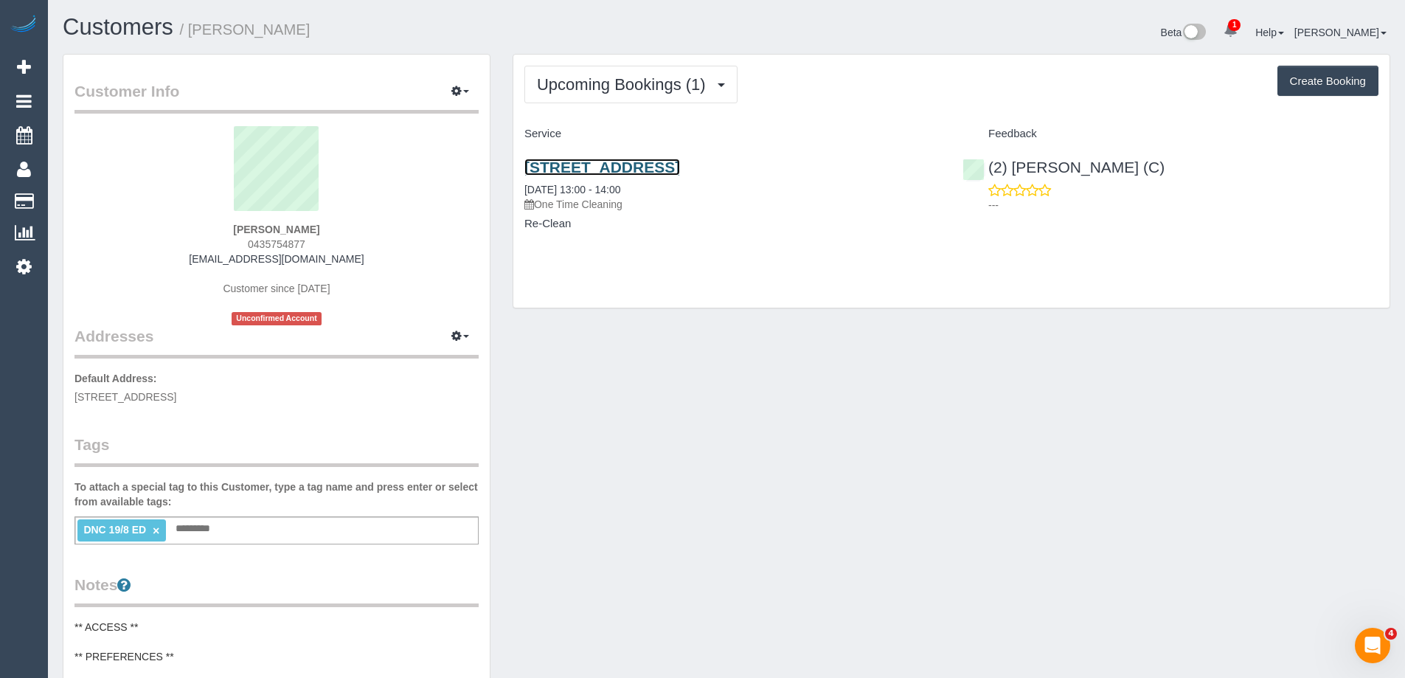
click at [602, 169] on link "29b Teck Street, Ashwood, VIC 3147" at bounding box center [602, 167] width 156 height 17
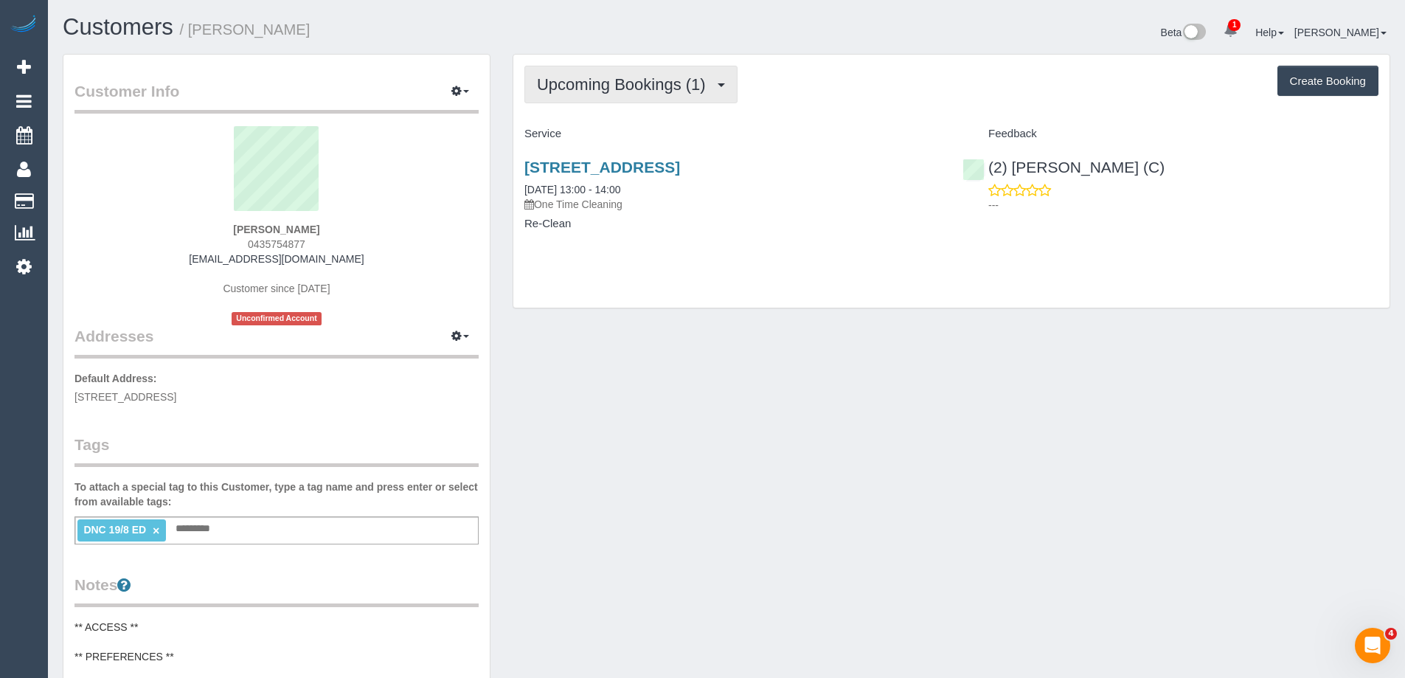
click at [641, 76] on span "Upcoming Bookings (1)" at bounding box center [625, 84] width 176 height 18
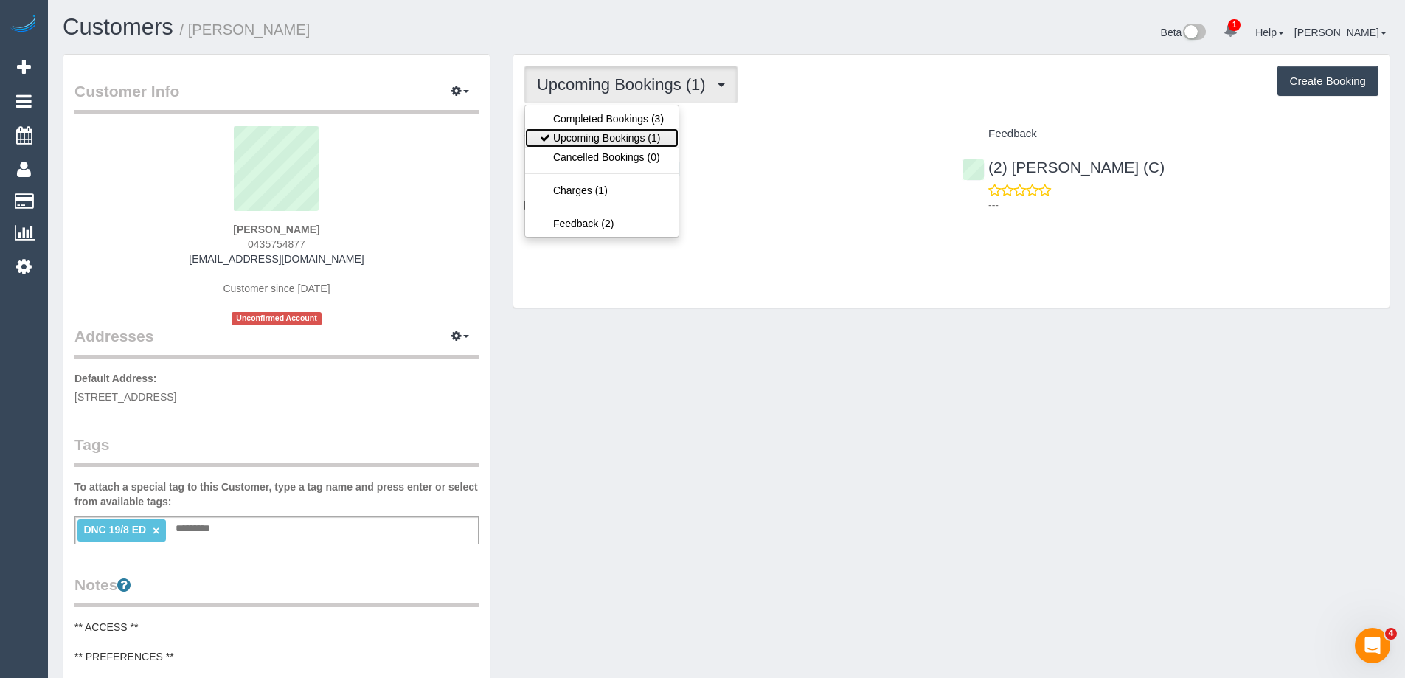
click at [636, 137] on link "Upcoming Bookings (1)" at bounding box center [601, 137] width 153 height 19
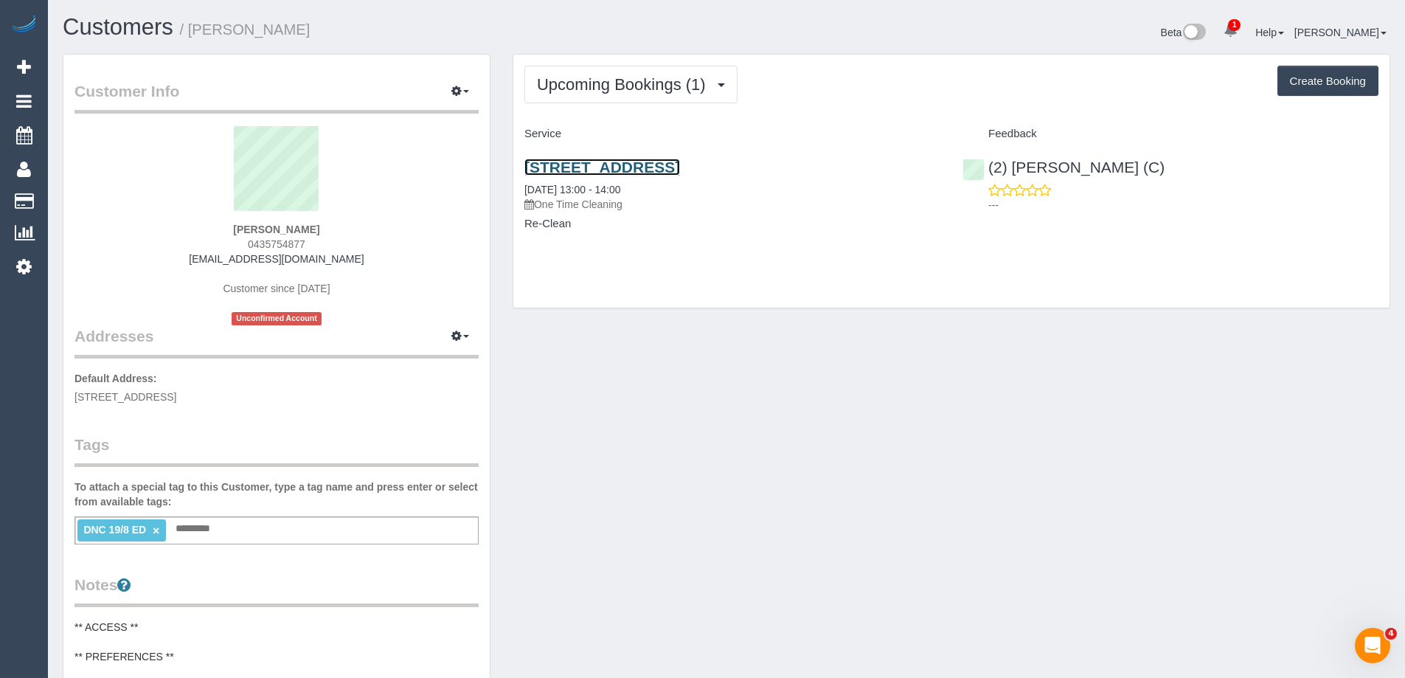
click at [641, 174] on link "29b Teck Street, Ashwood, VIC 3147" at bounding box center [602, 167] width 156 height 17
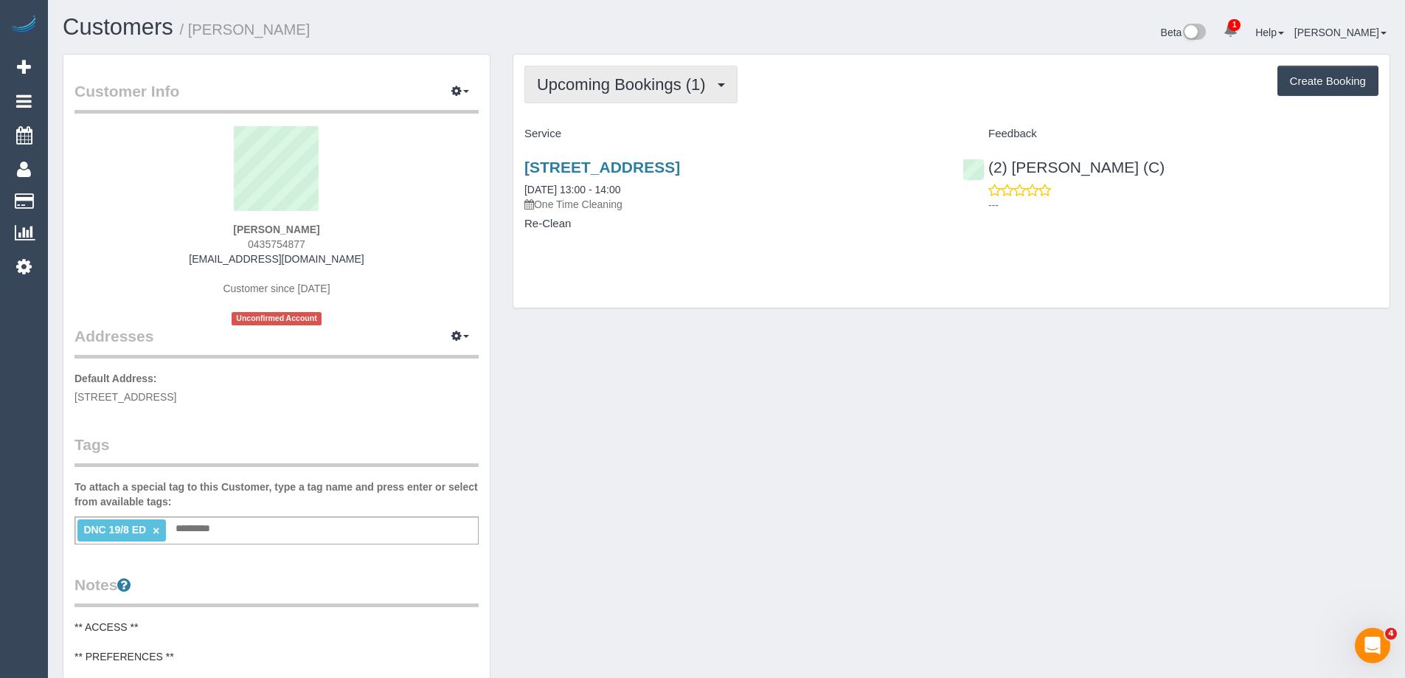
click at [631, 88] on span "Upcoming Bookings (1)" at bounding box center [625, 84] width 176 height 18
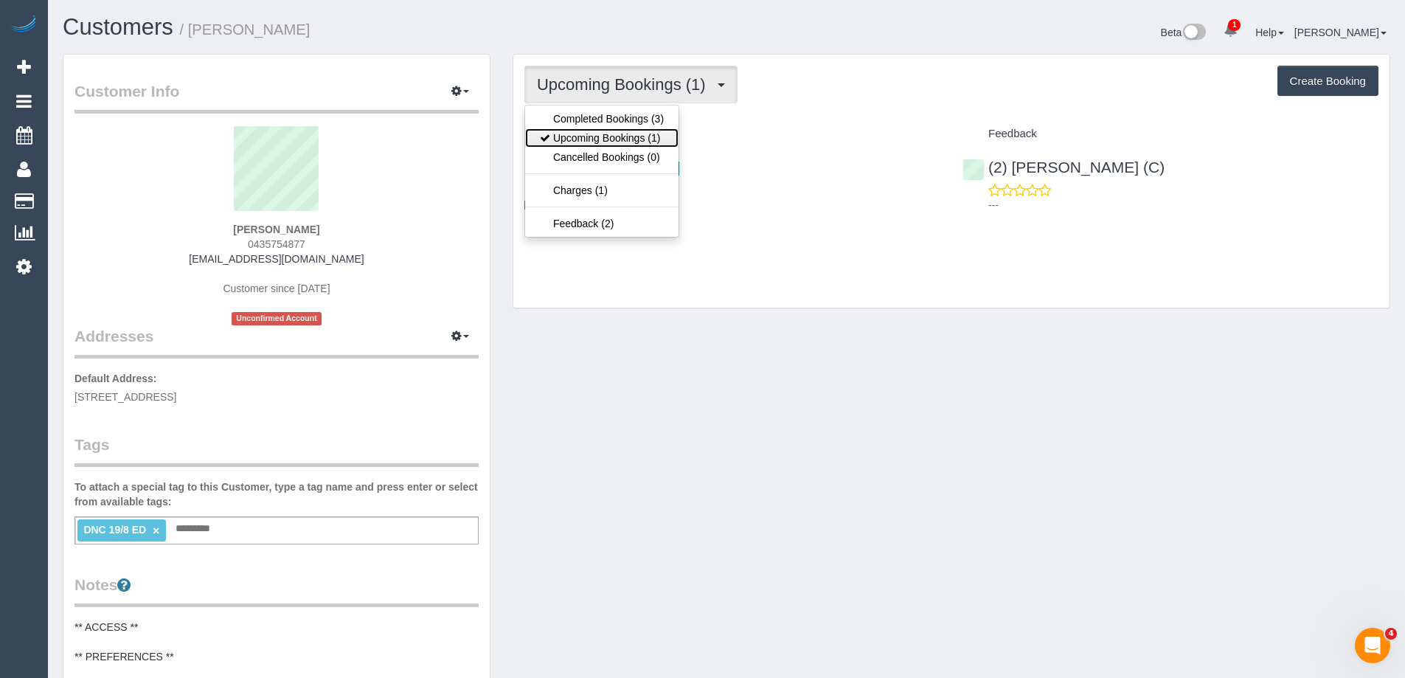
click at [624, 134] on link "Upcoming Bookings (1)" at bounding box center [601, 137] width 153 height 19
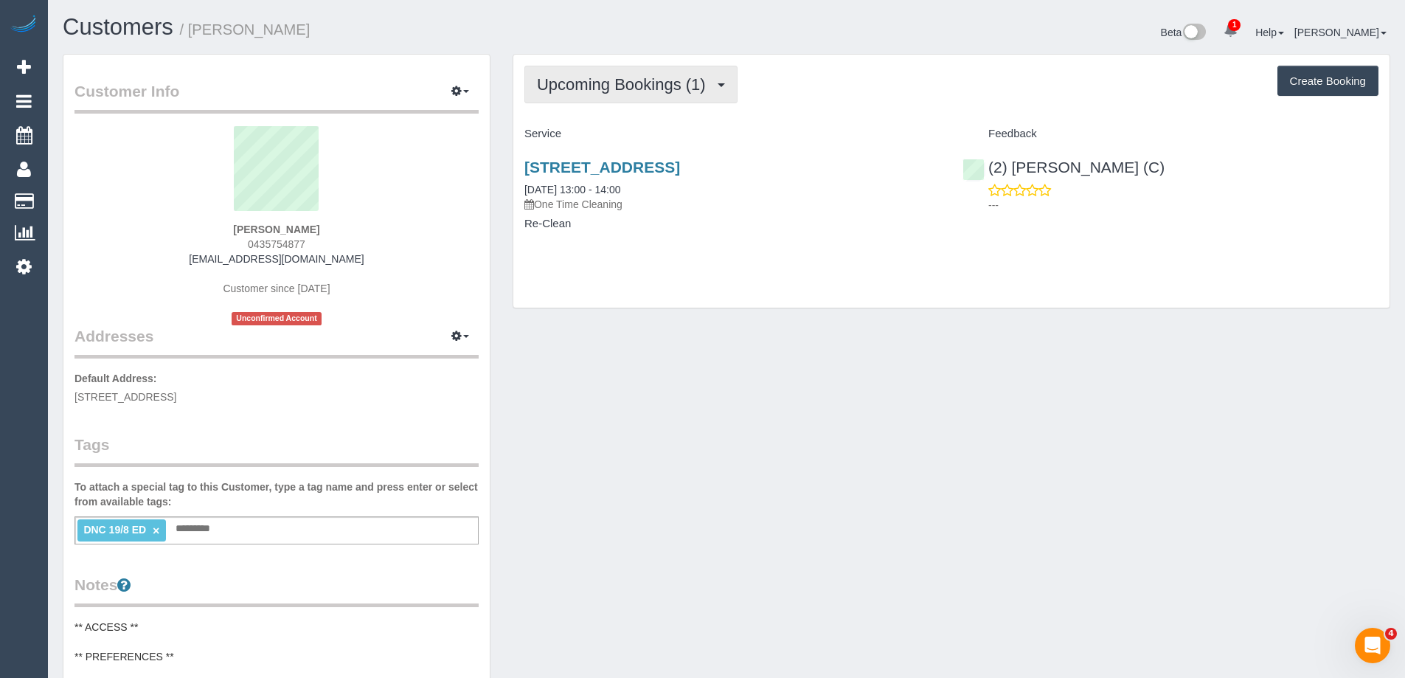
click at [638, 80] on span "Upcoming Bookings (1)" at bounding box center [625, 84] width 176 height 18
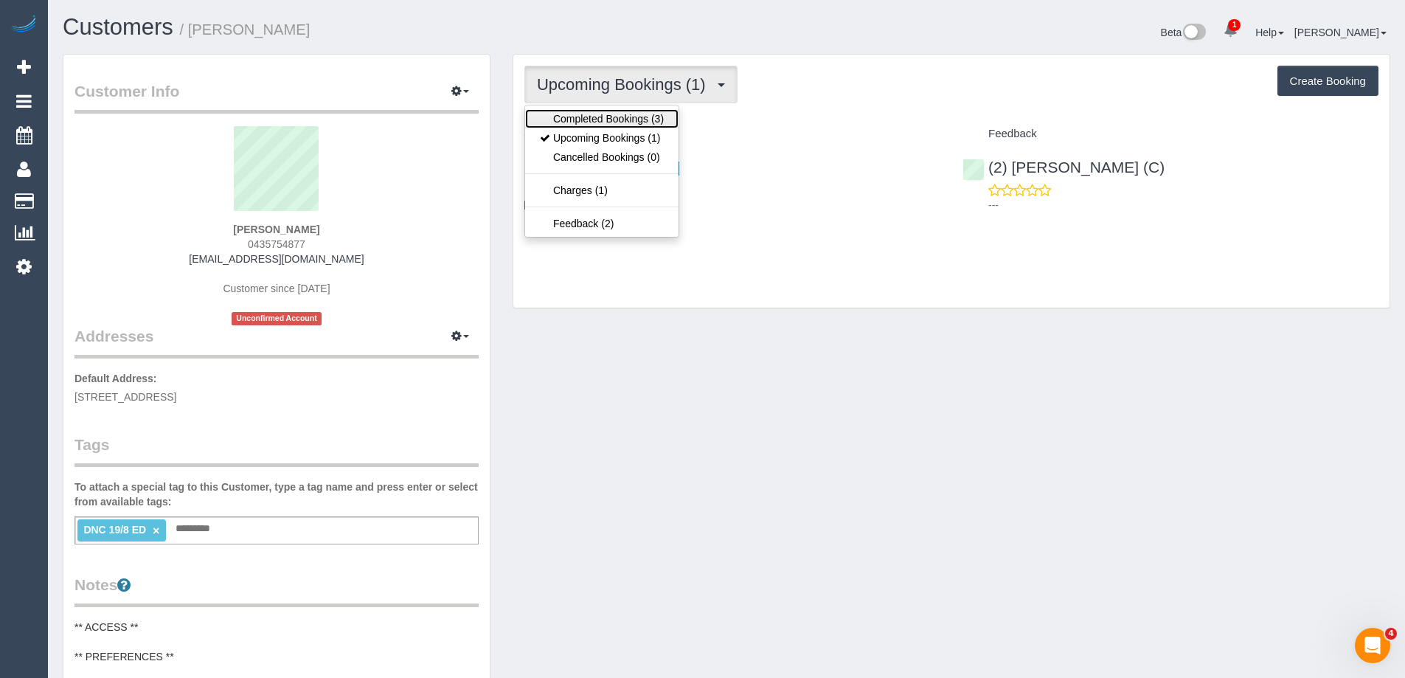
click at [633, 117] on link "Completed Bookings (3)" at bounding box center [601, 118] width 153 height 19
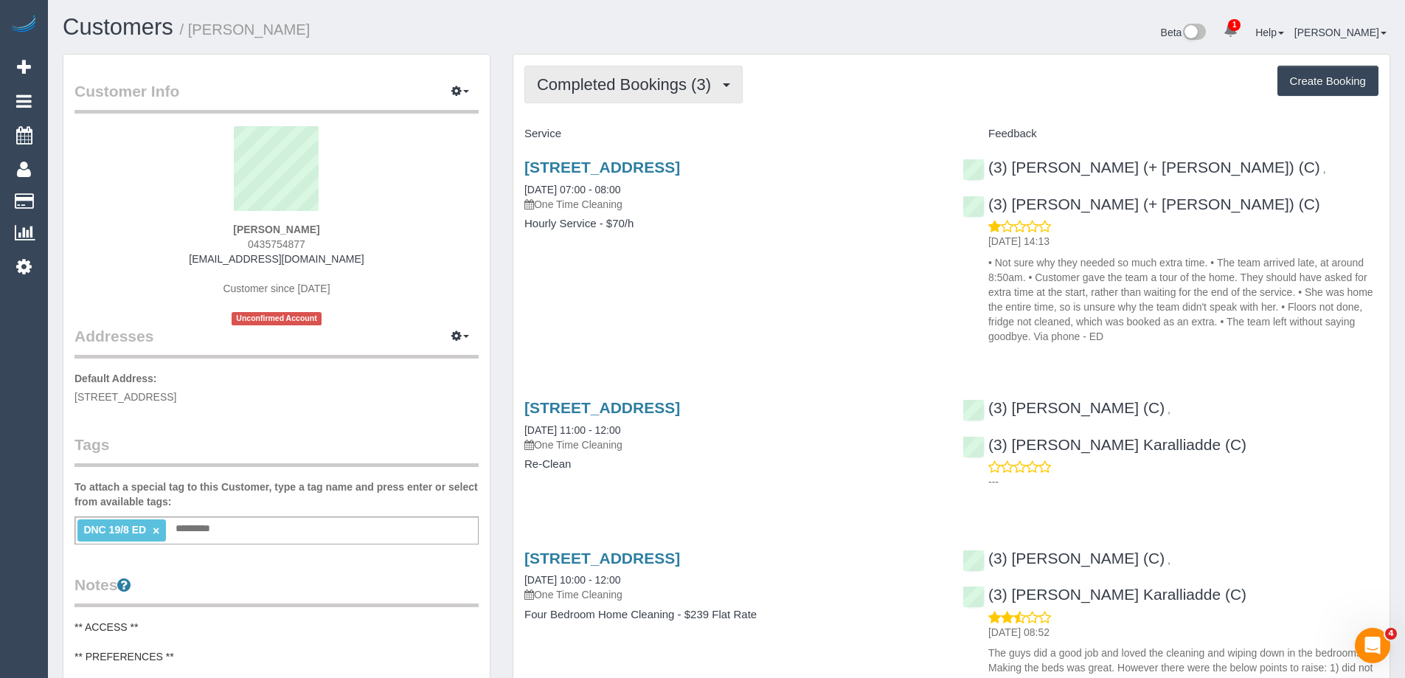
click at [633, 89] on span "Completed Bookings (3)" at bounding box center [627, 84] width 181 height 18
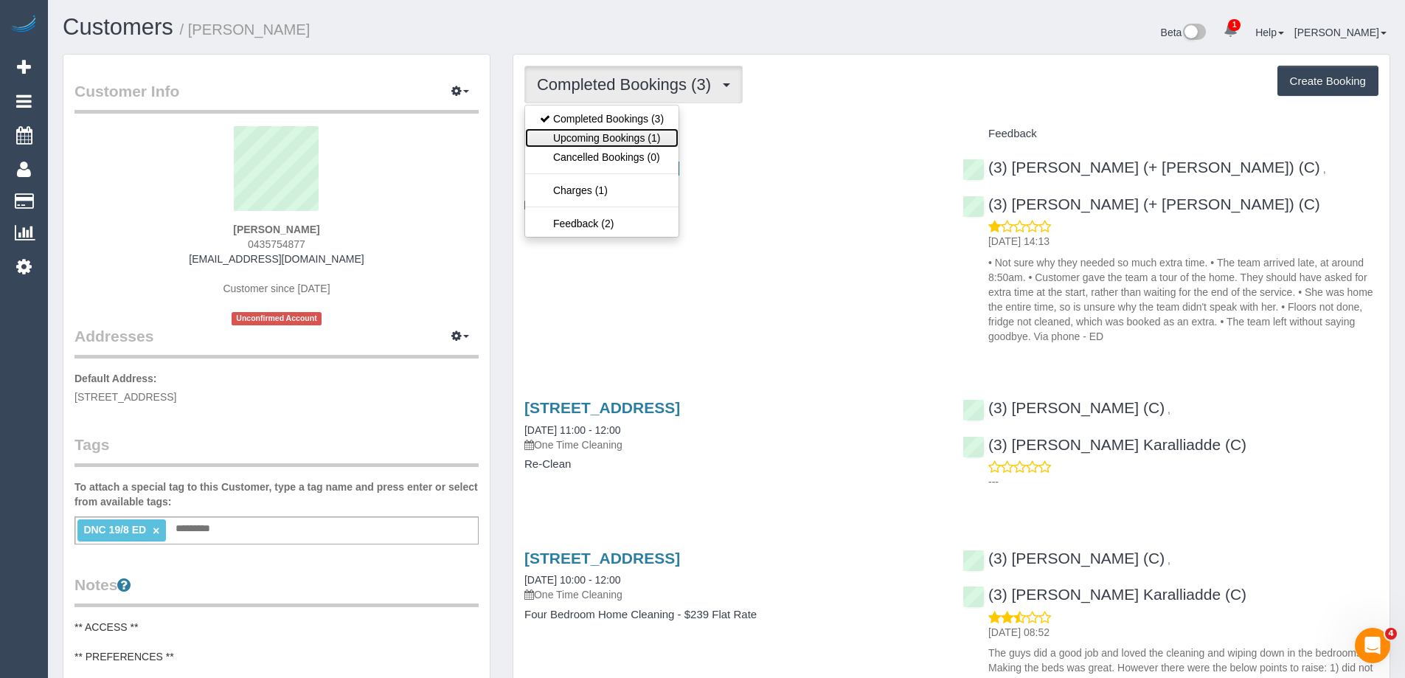
click at [633, 136] on link "Upcoming Bookings (1)" at bounding box center [601, 137] width 153 height 19
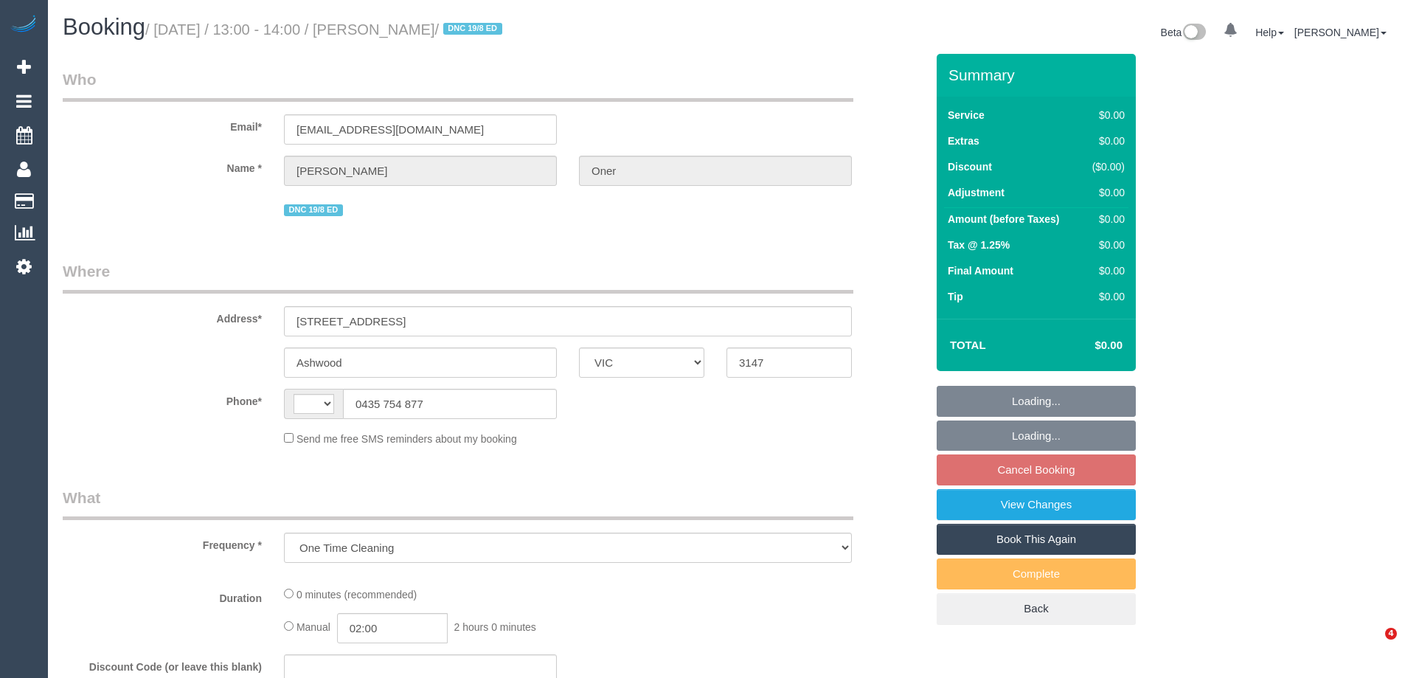
select select "VIC"
select select "object:741"
select select "string:AU"
select select "string:stripe-pm_1PhltC2GScqysDRVy30g8NJE"
select select "number:27"
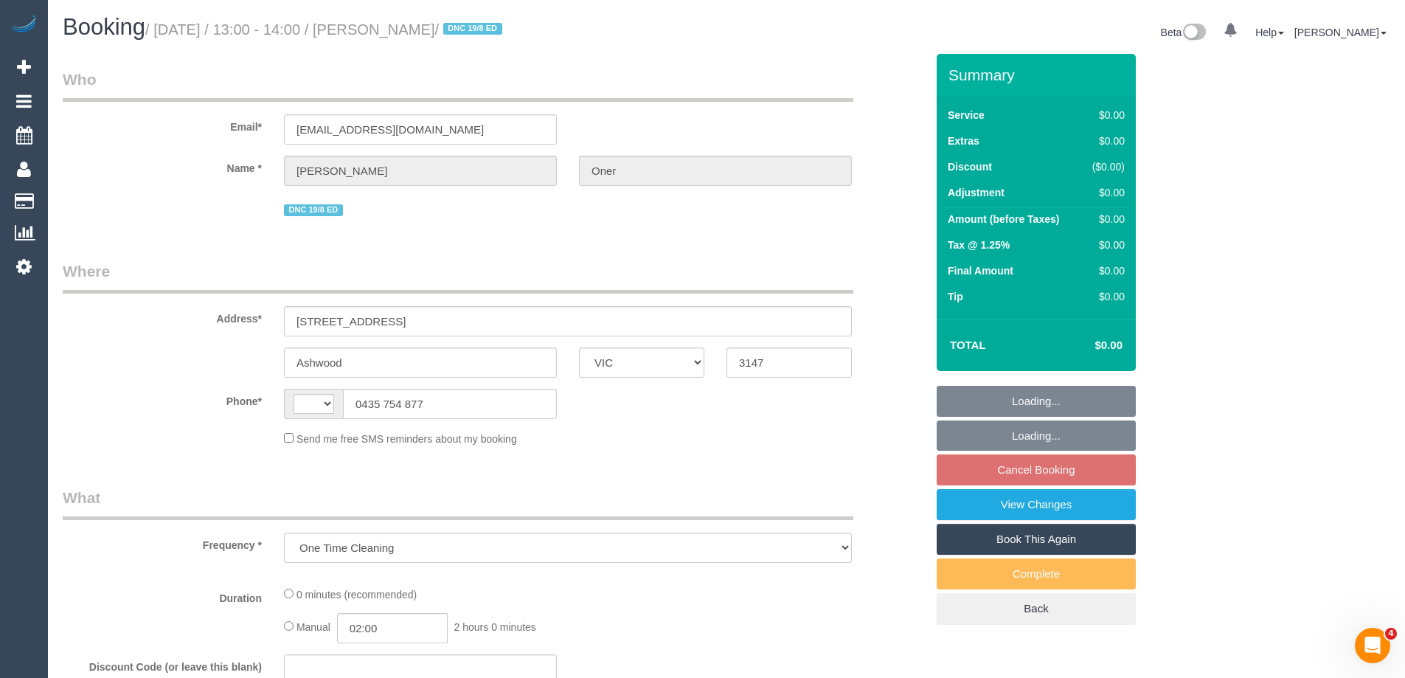
select select "number:14"
select select "number:19"
select select "number:24"
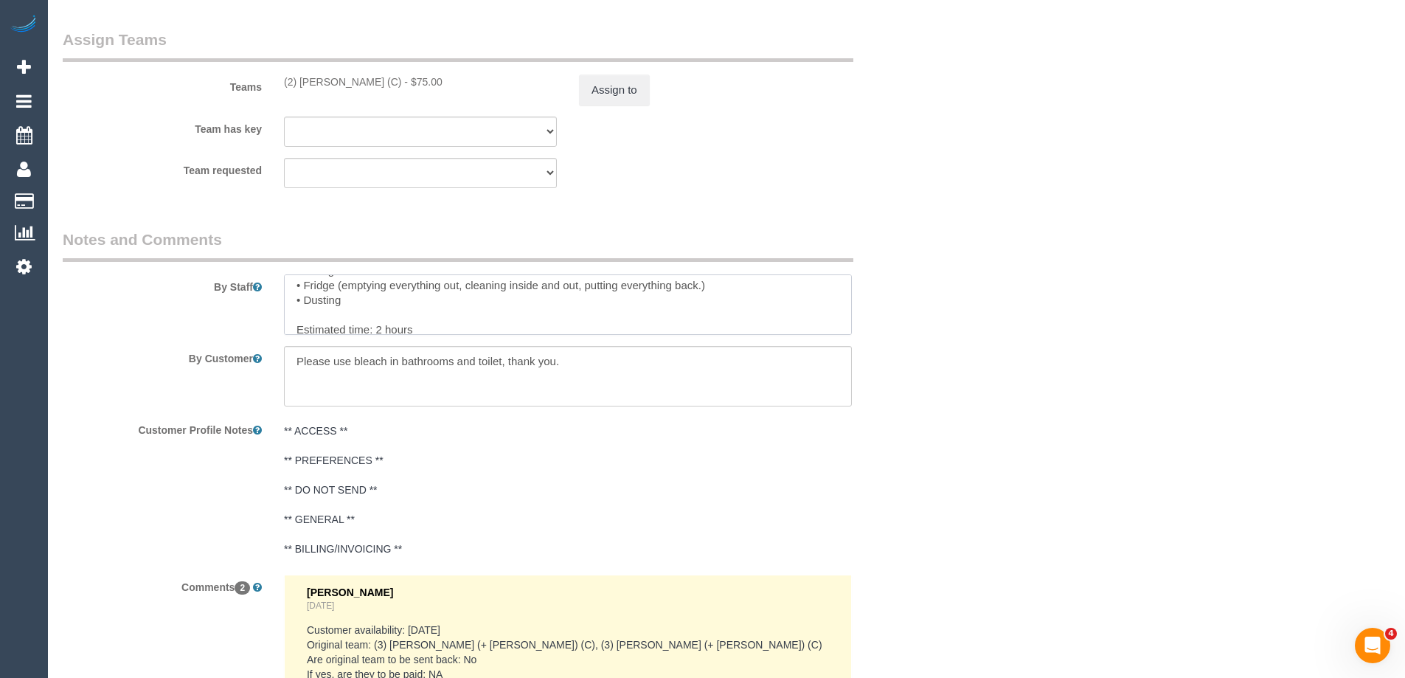
scroll to position [59, 0]
click at [445, 297] on textarea at bounding box center [568, 304] width 568 height 60
click at [768, 308] on textarea at bounding box center [568, 304] width 568 height 60
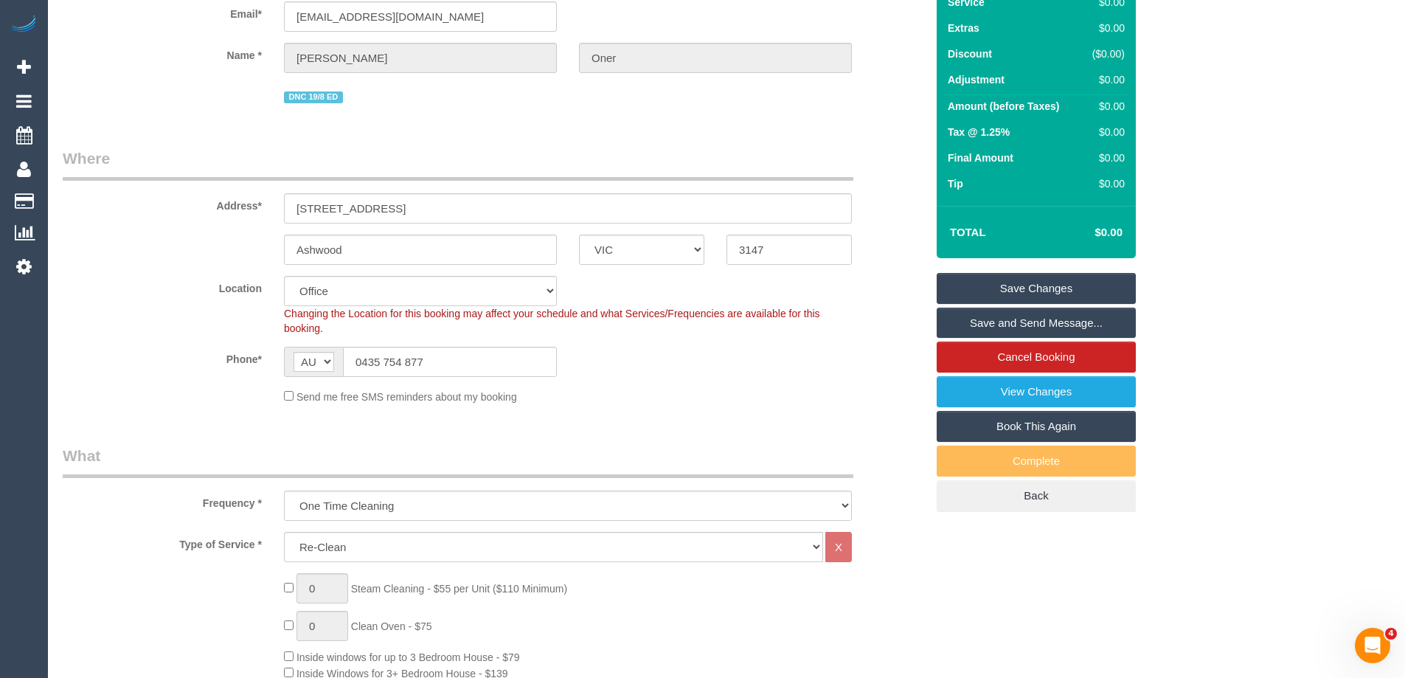
scroll to position [0, 0]
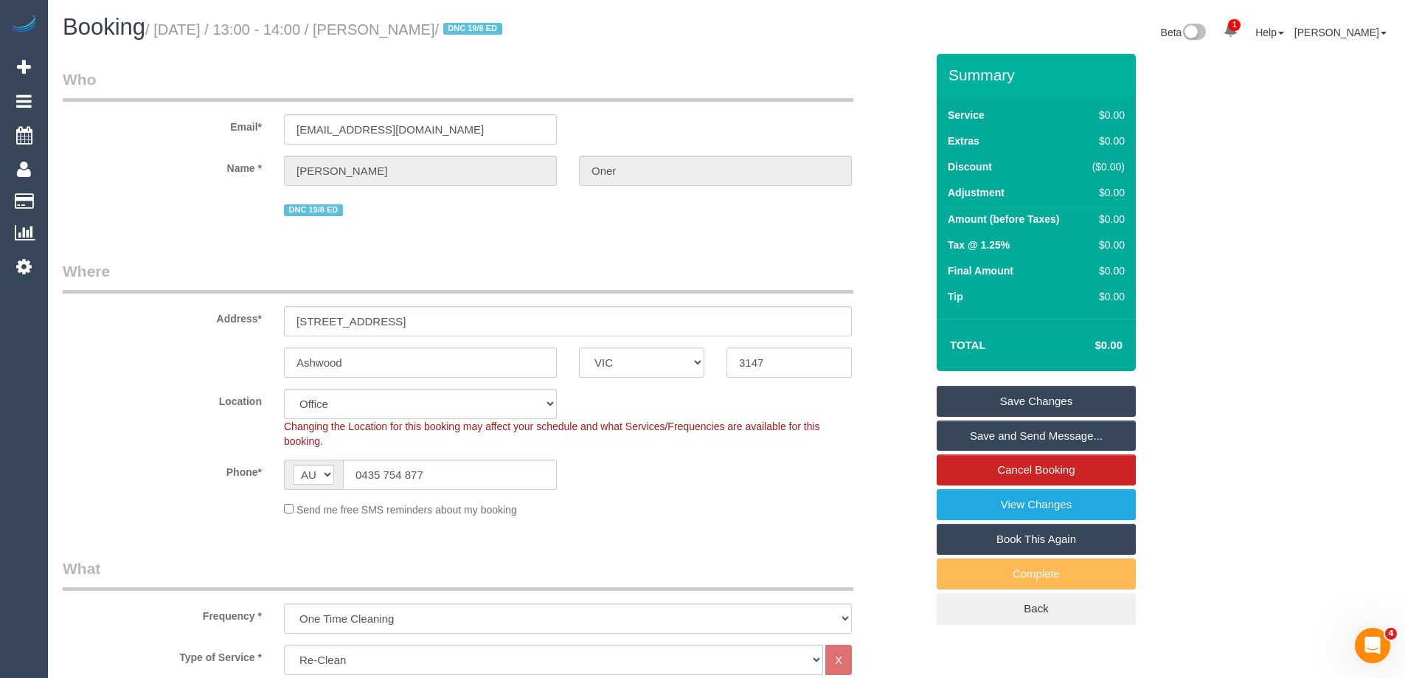
type textarea "Re-clean tasks: • Vacuuming and mopping of all floors • Lounge room • Fridge (e…"
click at [1030, 399] on link "Save Changes" at bounding box center [1036, 401] width 199 height 31
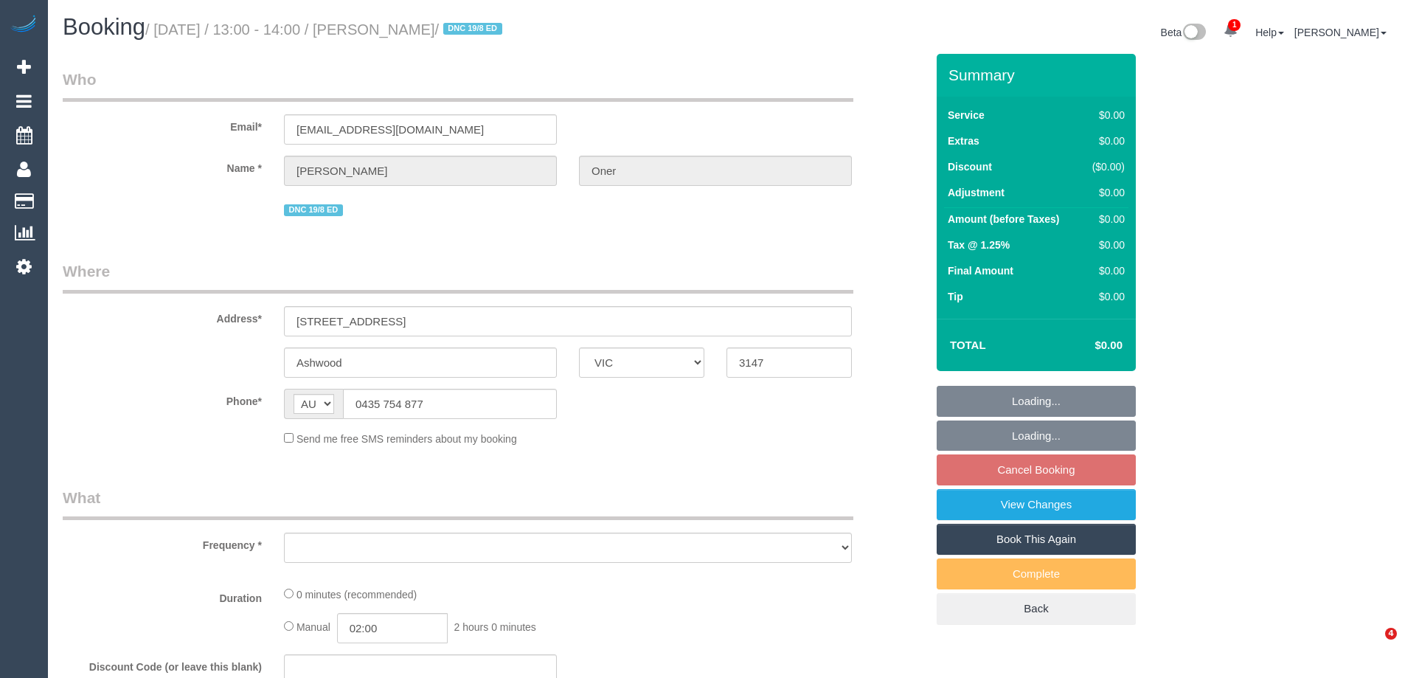
select select "VIC"
select select "string:stripe-pm_1PhltC2GScqysDRVy30g8NJE"
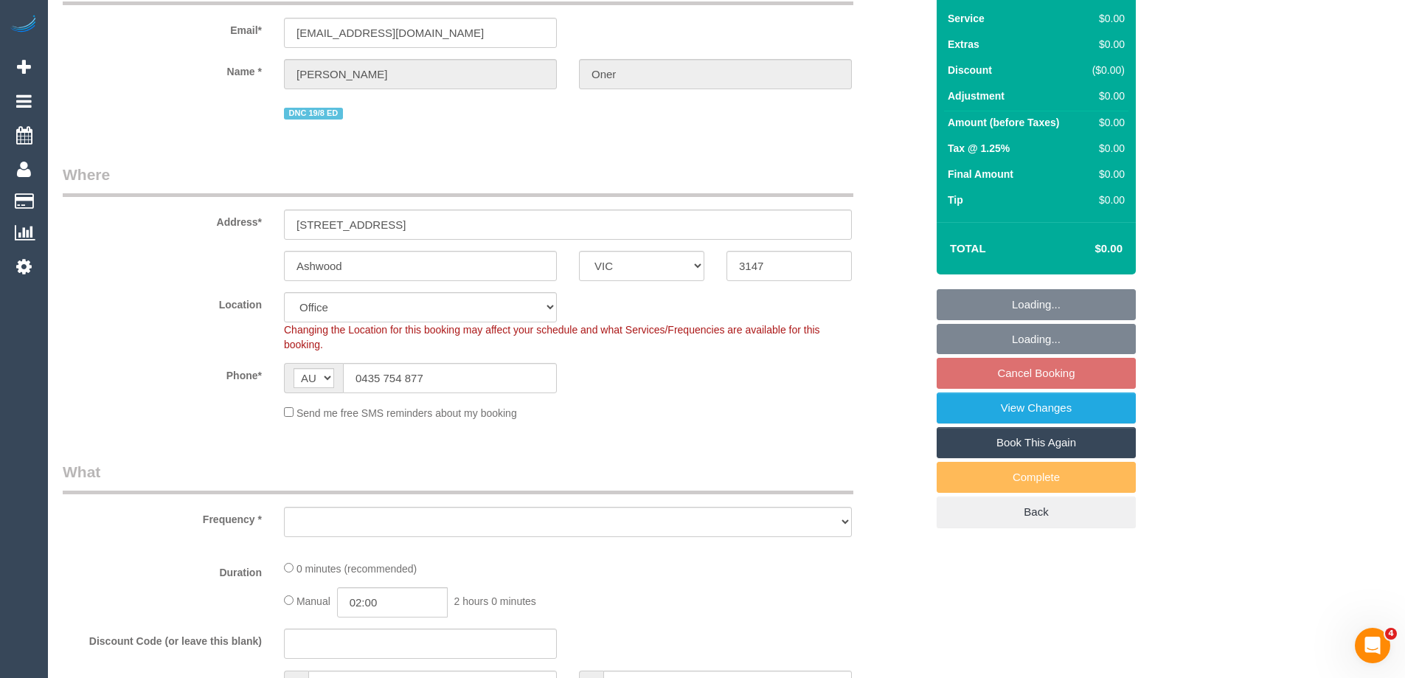
select select "object:736"
select select "number:27"
select select "number:14"
select select "number:19"
select select "number:24"
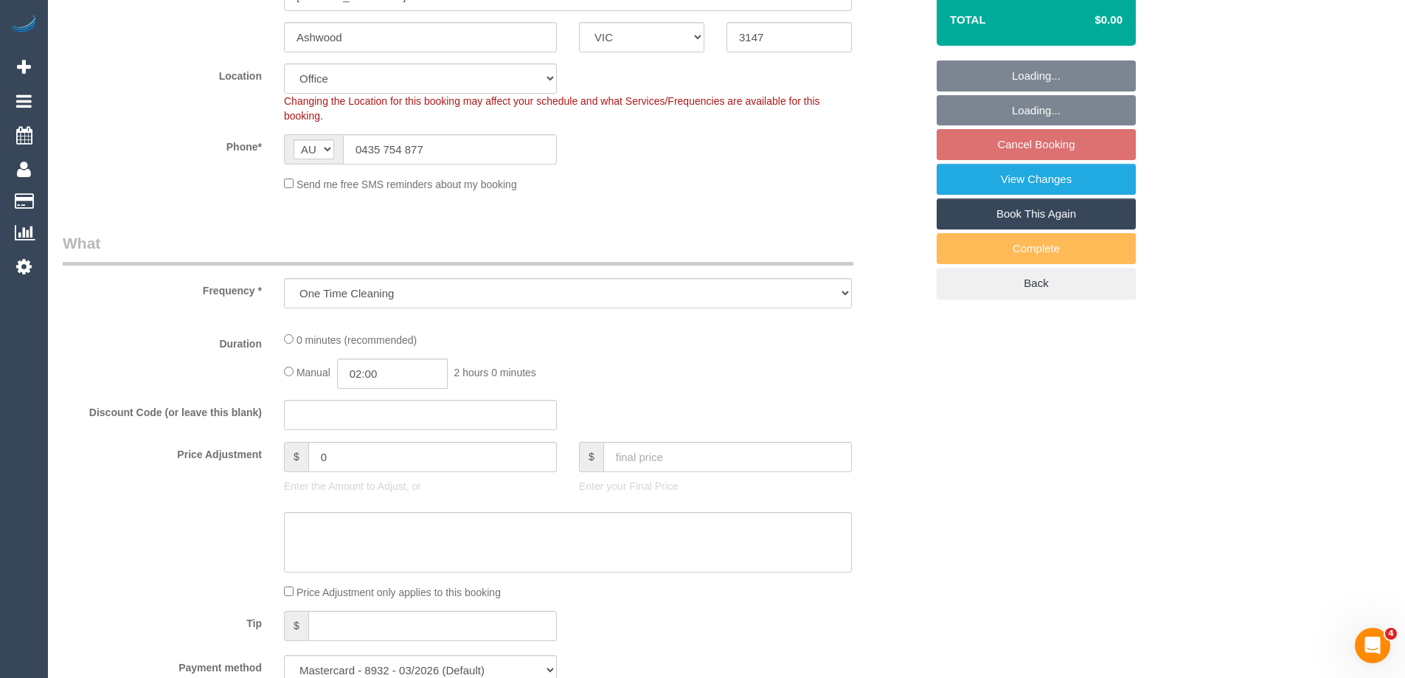
select select "object:798"
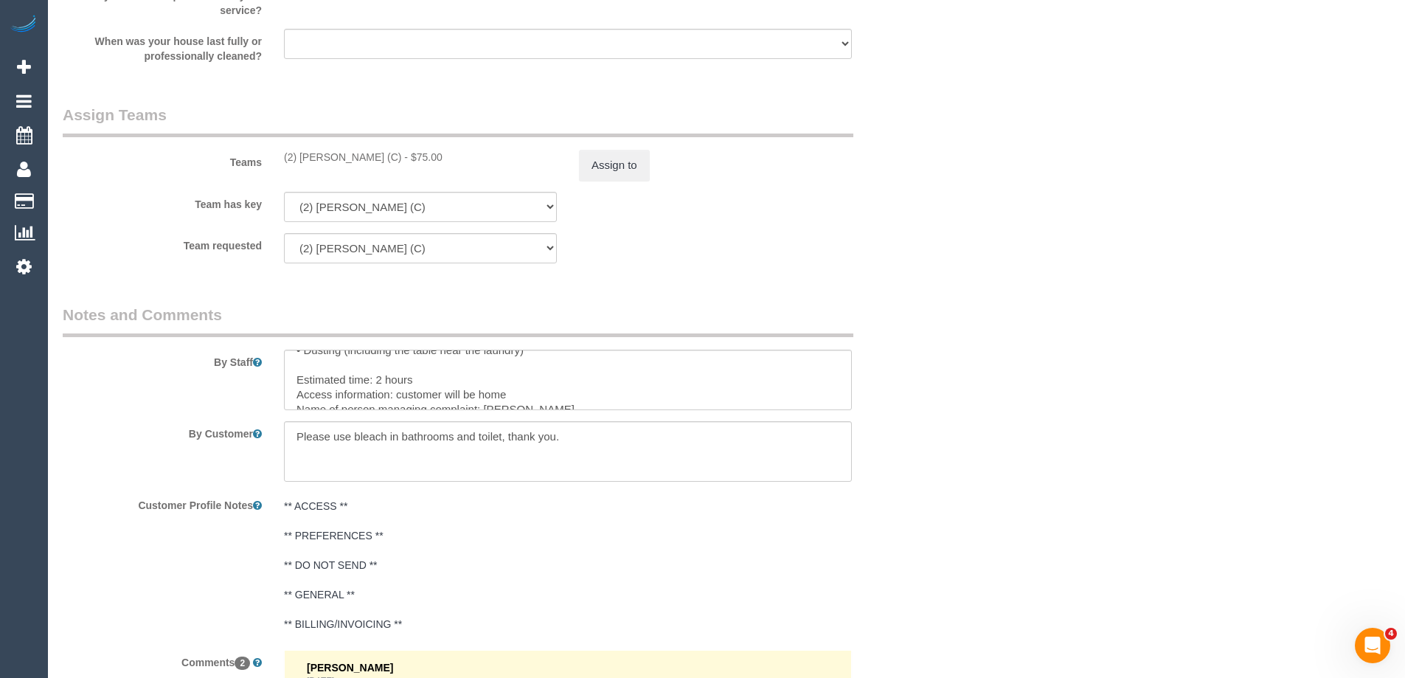
scroll to position [2139, 0]
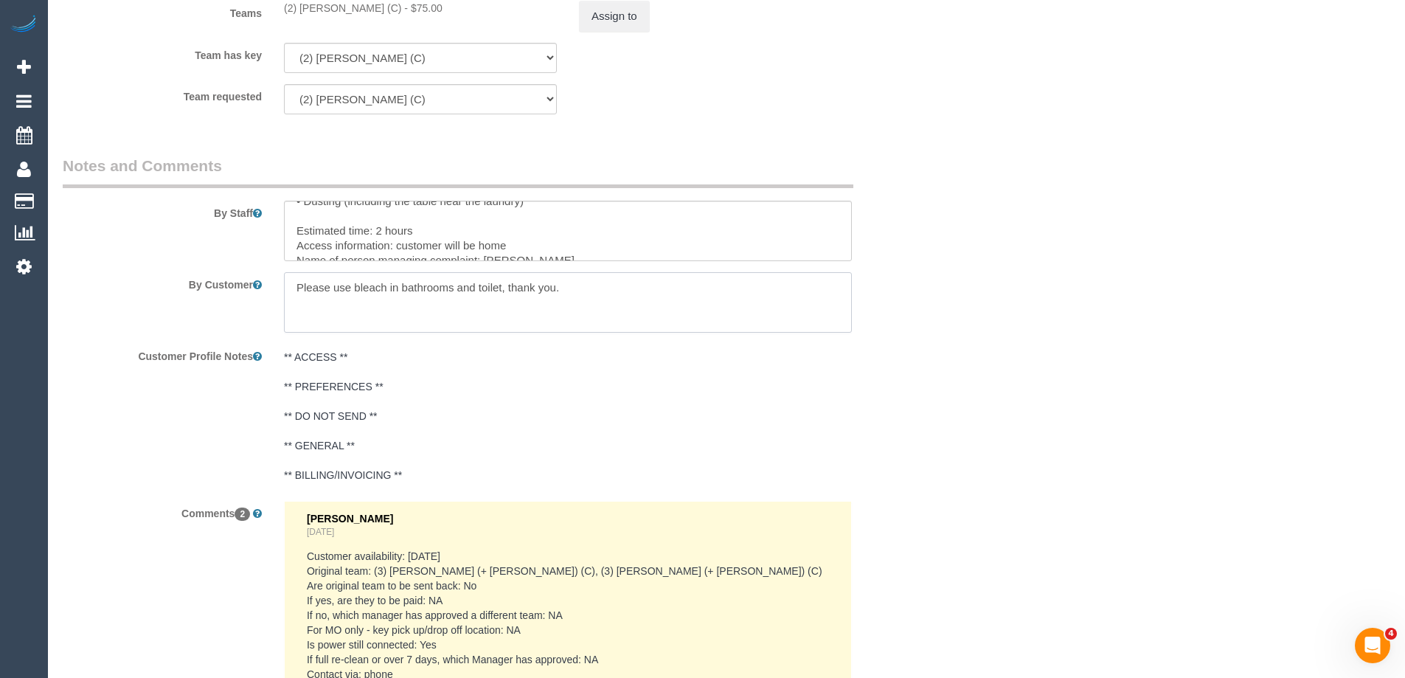
drag, startPoint x: 624, startPoint y: 282, endPoint x: 632, endPoint y: 278, distance: 8.9
click at [624, 282] on textarea at bounding box center [568, 302] width 568 height 60
type textarea "Please use bleach in bathrooms and toilet, thank you."
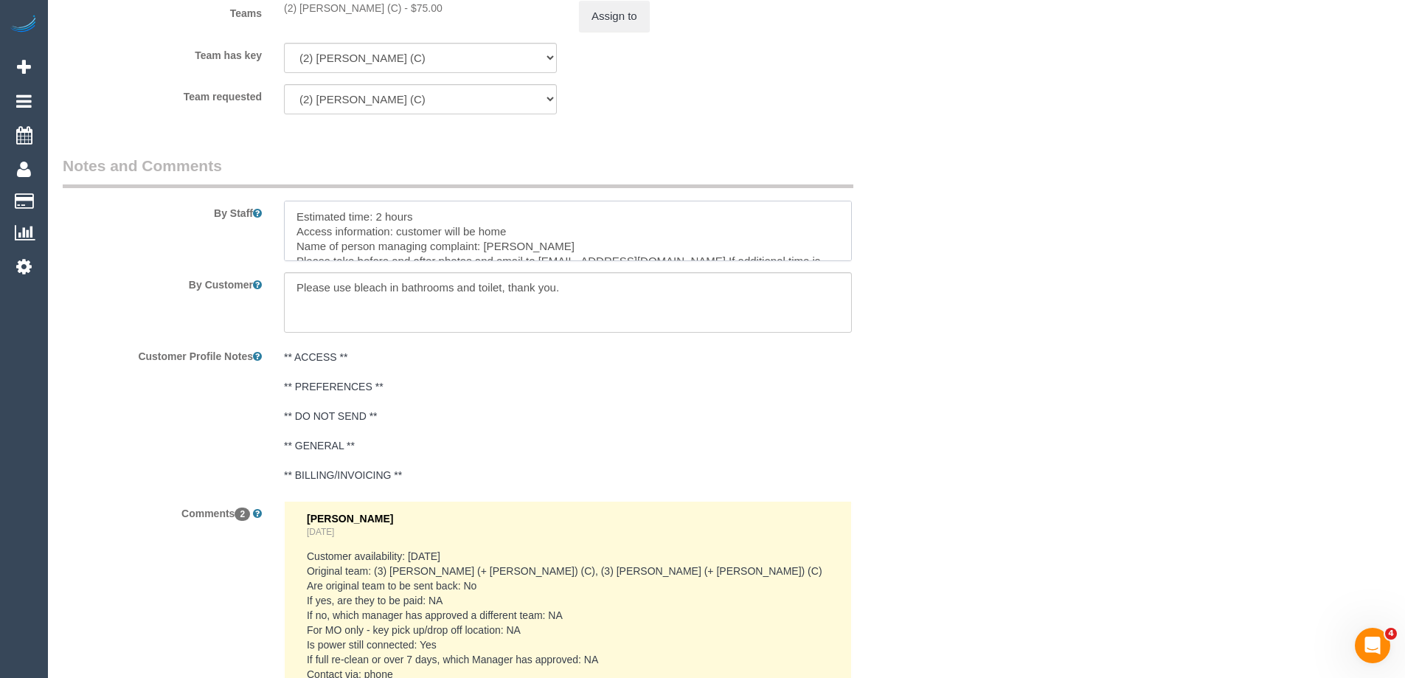
click at [563, 232] on textarea at bounding box center [568, 231] width 568 height 60
paste textarea "If I have to leave I can just get her to lock the door and leave the key in the…"
click at [516, 228] on textarea at bounding box center [568, 231] width 568 height 60
click at [401, 231] on textarea at bounding box center [568, 231] width 568 height 60
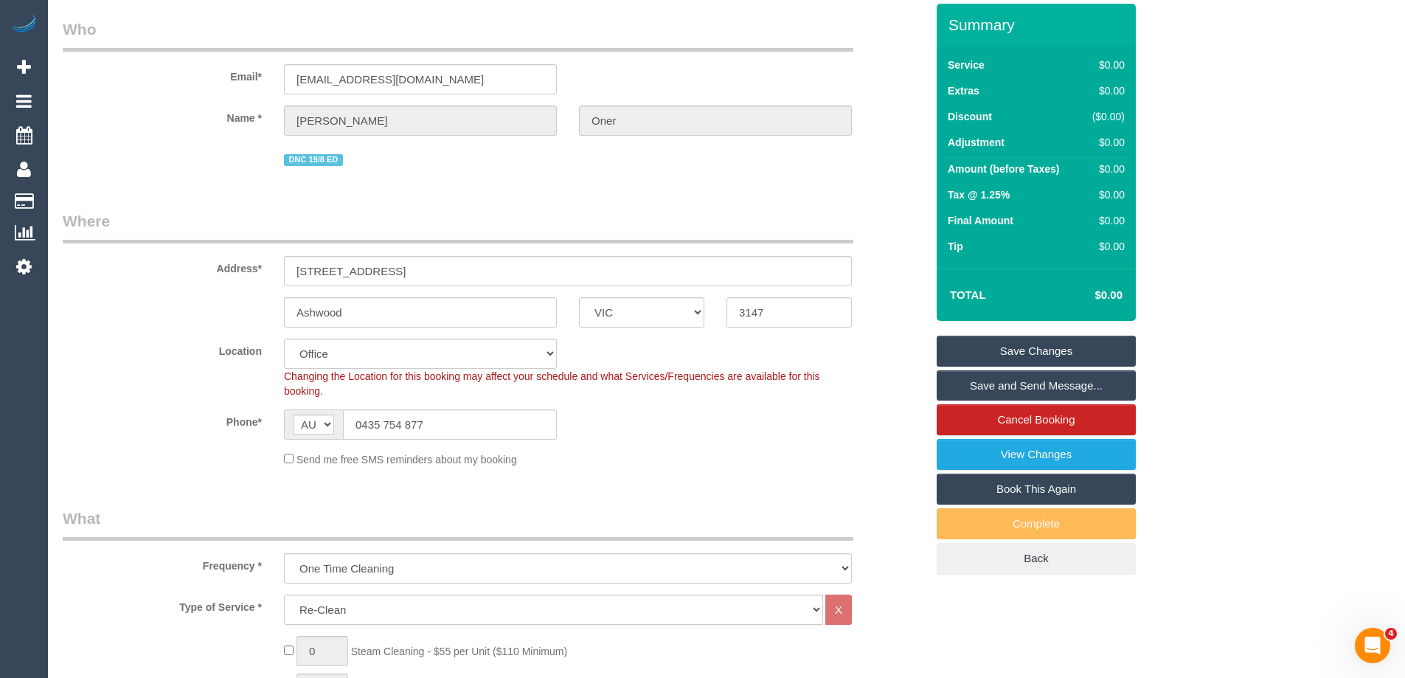
scroll to position [0, 0]
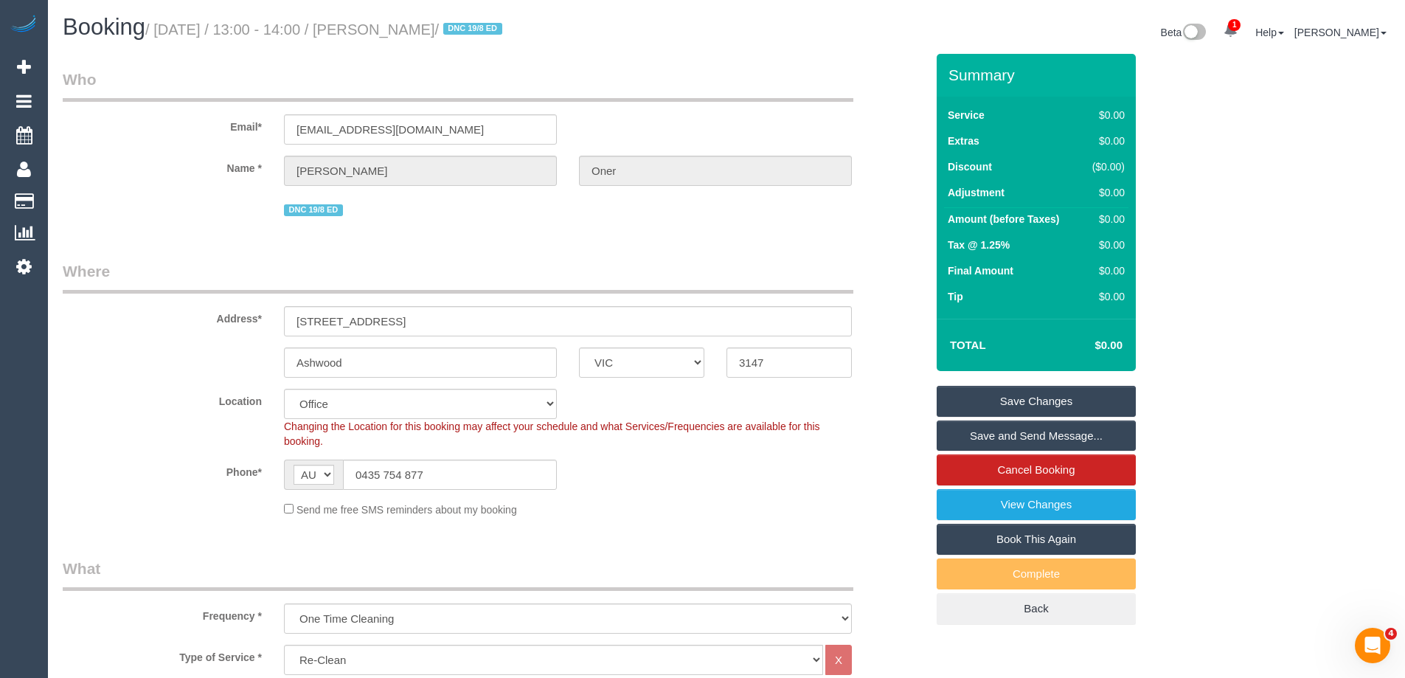
type textarea "Re-clean tasks: • Vacuuming and mopping of all floors • Lounge room • Fridge (e…"
click at [1001, 394] on link "Save Changes" at bounding box center [1036, 401] width 199 height 31
